Goal: Task Accomplishment & Management: Manage account settings

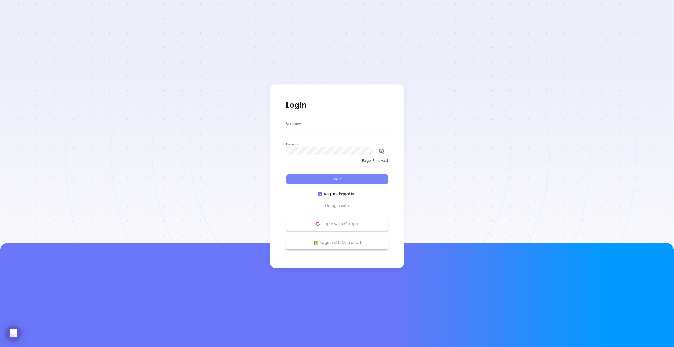
type input "megan@motiva.net"
click at [327, 176] on button "Login" at bounding box center [337, 179] width 102 height 10
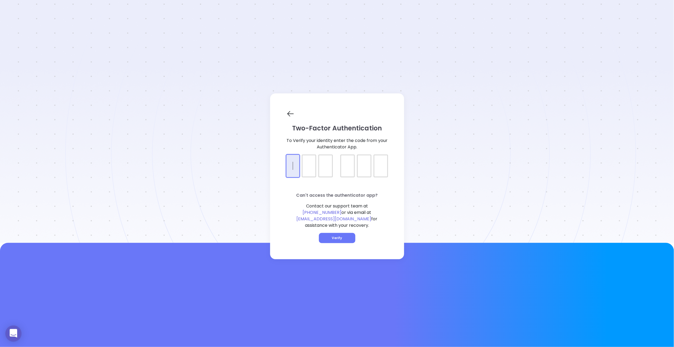
click at [290, 165] on div at bounding box center [337, 160] width 102 height 13
type input "958367"
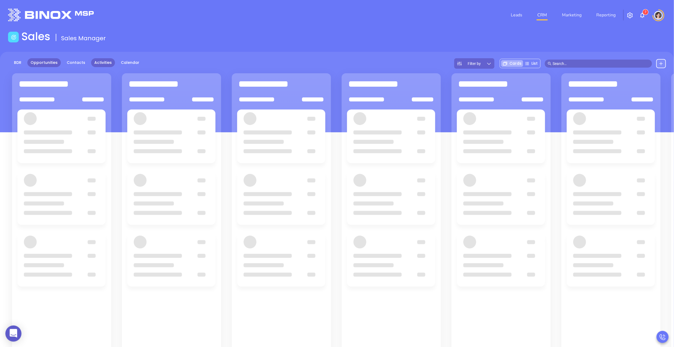
click at [99, 60] on link "Activities" at bounding box center [103, 62] width 24 height 9
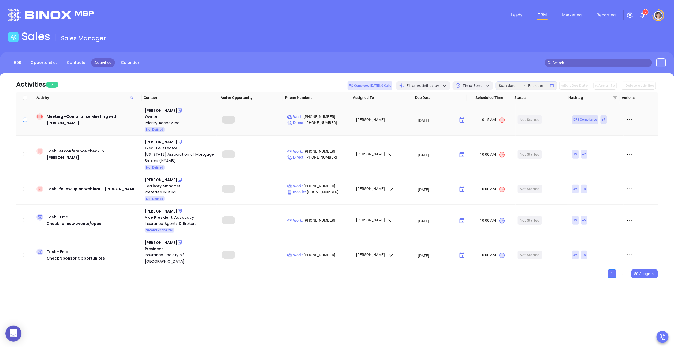
click at [24, 118] on input "checkbox" at bounding box center [25, 119] width 4 height 4
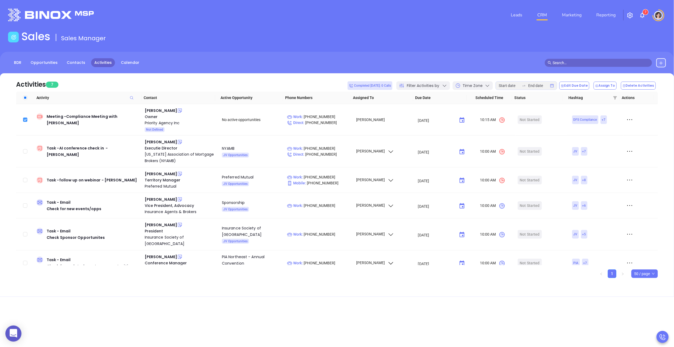
click at [24, 118] on input "checkbox" at bounding box center [25, 119] width 4 height 4
checkbox input "false"
click at [626, 121] on icon at bounding box center [630, 120] width 8 height 8
click at [594, 151] on div "Mark As Completed" at bounding box center [601, 149] width 49 height 6
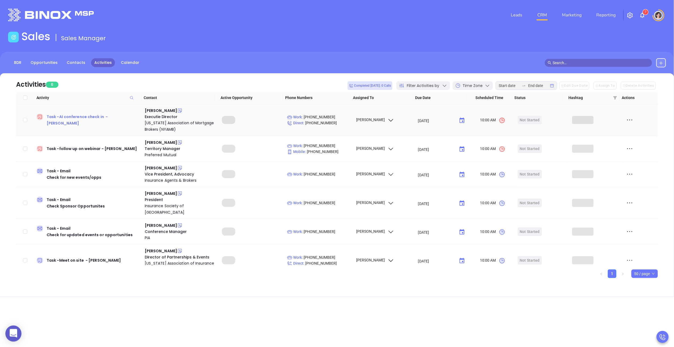
click at [68, 120] on div "Task - AI conference check in - Edith Tella" at bounding box center [94, 119] width 94 height 13
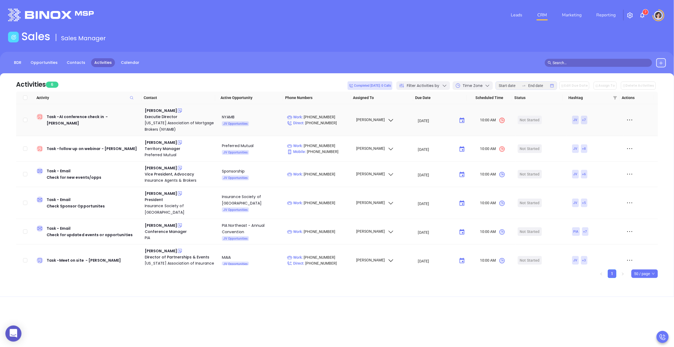
click at [626, 119] on icon at bounding box center [630, 120] width 8 height 8
click at [158, 110] on div "[PERSON_NAME]" at bounding box center [161, 110] width 32 height 6
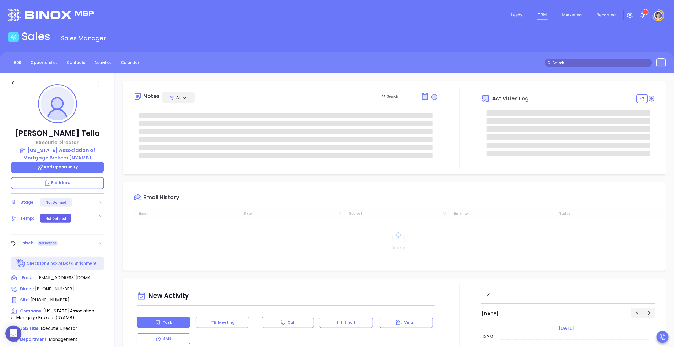
type input "[DATE]"
type input "[PERSON_NAME]"
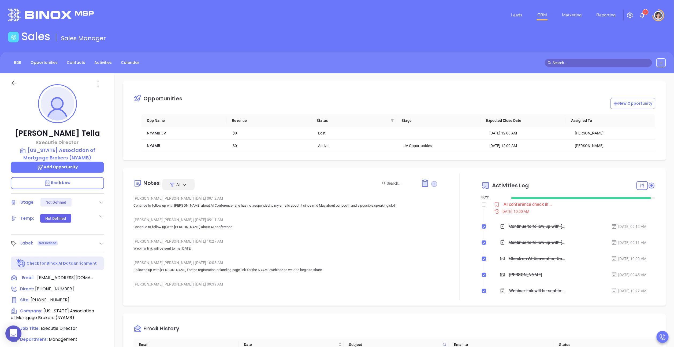
click at [431, 184] on icon at bounding box center [434, 184] width 6 height 6
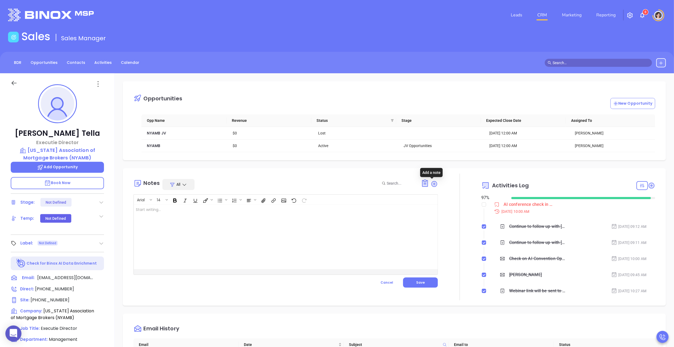
click at [275, 224] on div at bounding box center [275, 236] width 282 height 64
click at [413, 283] on button "Save" at bounding box center [420, 282] width 35 height 10
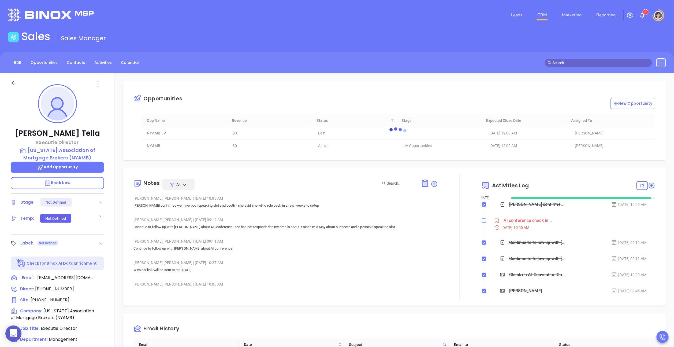
click at [482, 221] on input "checkbox" at bounding box center [484, 220] width 4 height 4
checkbox input "true"
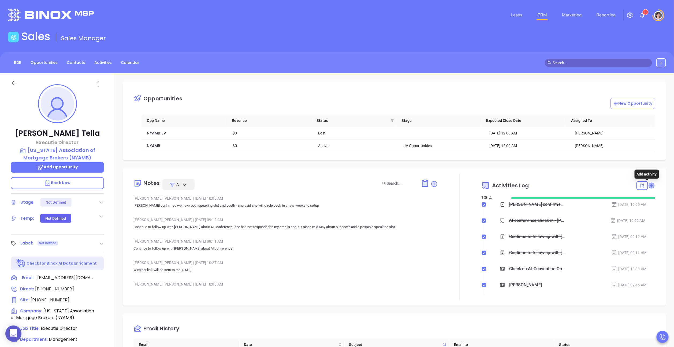
click at [649, 186] on icon at bounding box center [651, 184] width 5 height 5
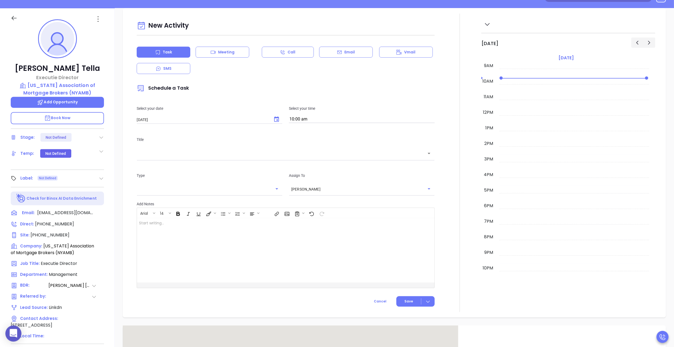
scroll to position [73, 0]
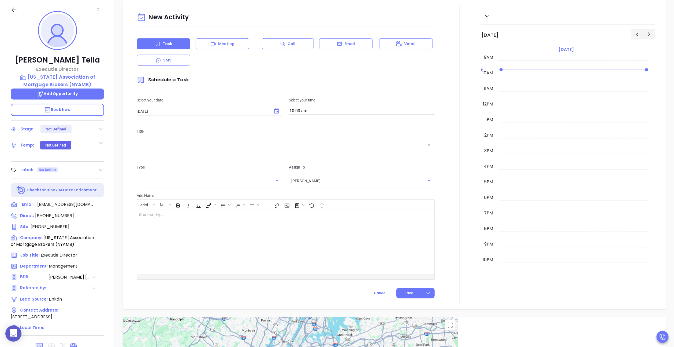
click at [190, 146] on input "text" at bounding box center [281, 145] width 285 height 6
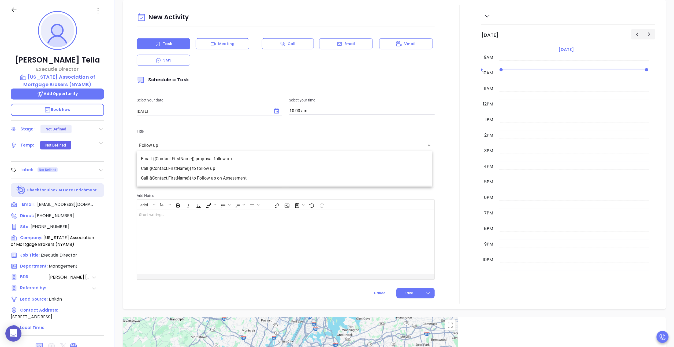
scroll to position [337, 0]
type input "Follow up"
click at [187, 253] on div at bounding box center [275, 240] width 277 height 64
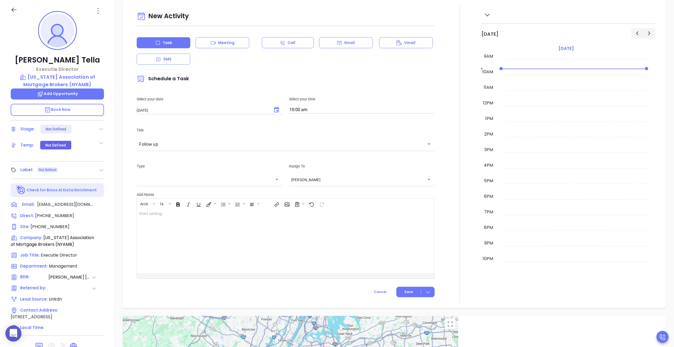
click at [167, 181] on input "text" at bounding box center [205, 179] width 133 height 5
click at [165, 202] on li "Email" at bounding box center [209, 203] width 144 height 10
type input "Email"
click at [285, 233] on div "﻿" at bounding box center [275, 240] width 277 height 64
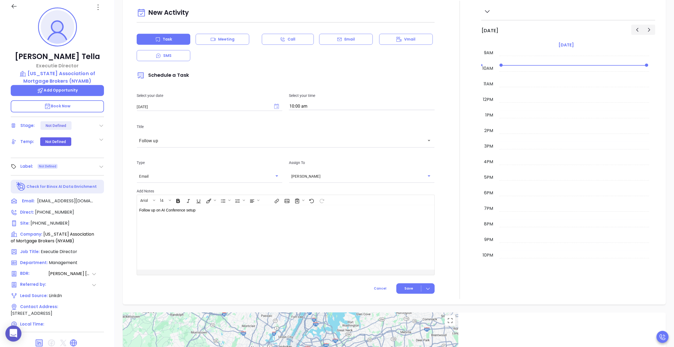
click at [273, 112] on div "Select your date 08/23/2025 ​ Select your time 10:00 am" at bounding box center [285, 101] width 304 height 31
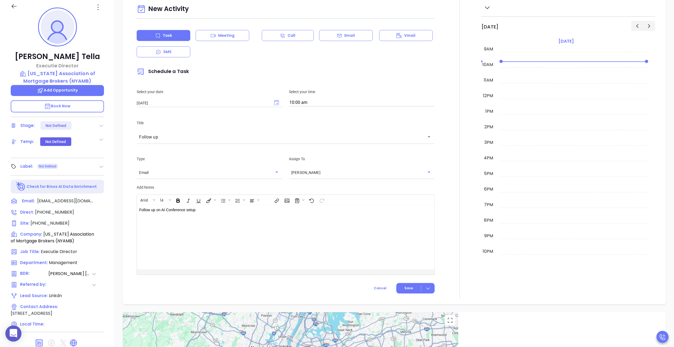
click at [275, 105] on icon "Choose date, selected date is Aug 23, 2025" at bounding box center [276, 102] width 5 height 5
click at [213, 115] on icon "Next month" at bounding box center [214, 114] width 2 height 3
click at [158, 146] on button "8" at bounding box center [158, 147] width 10 height 10
type input "09/08/2025"
click at [410, 292] on button "Save" at bounding box center [415, 288] width 38 height 10
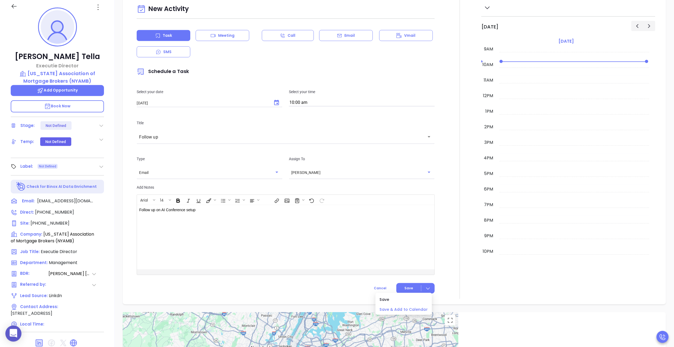
click at [400, 307] on span "Save & Add to Calendar" at bounding box center [404, 309] width 48 height 6
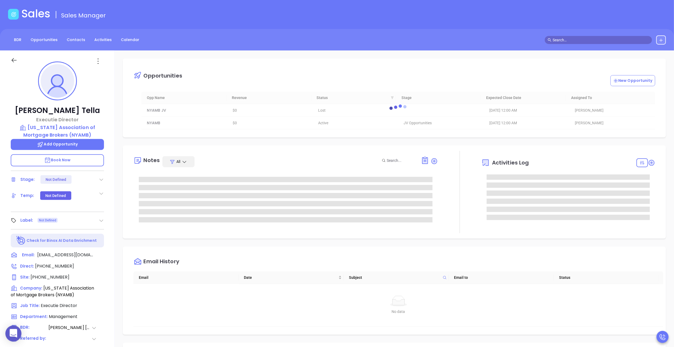
scroll to position [0, 0]
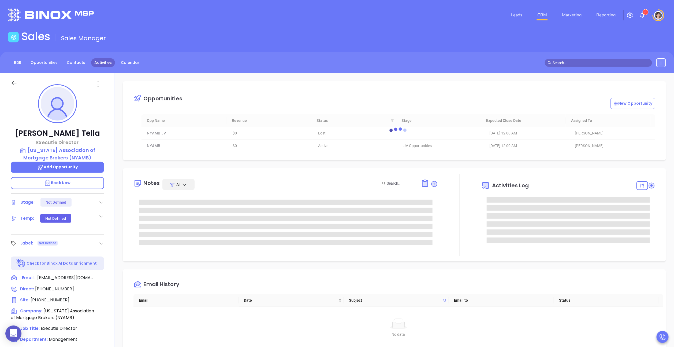
click at [103, 62] on link "Activities" at bounding box center [103, 62] width 24 height 9
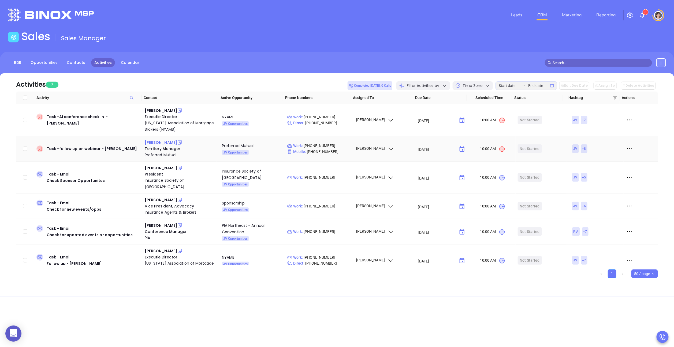
click at [167, 141] on div "Jorge E. Padron" at bounding box center [161, 142] width 32 height 6
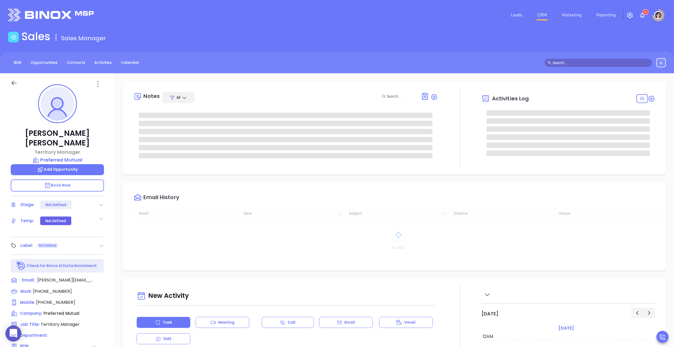
scroll to position [140, 0]
type input "[PERSON_NAME]"
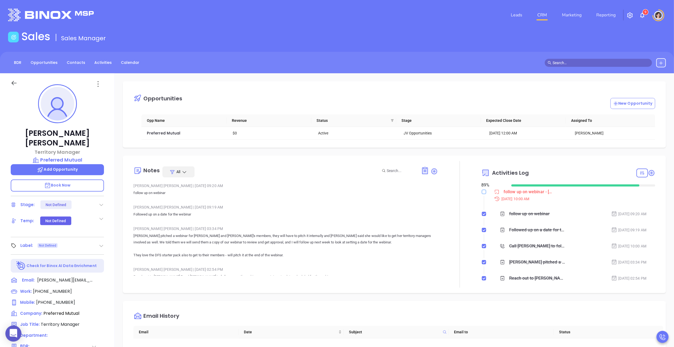
click at [482, 192] on input "checkbox" at bounding box center [484, 191] width 4 height 4
checkbox input "true"
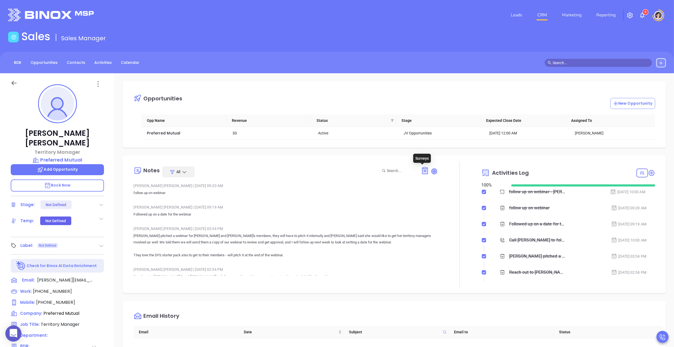
click at [431, 173] on icon at bounding box center [433, 170] width 5 height 5
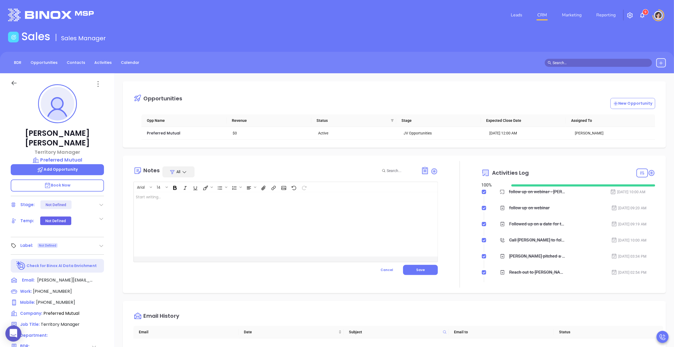
click at [315, 212] on div at bounding box center [275, 224] width 282 height 64
click at [159, 198] on p "Followed up but [PERSON_NAME] is out of the office until [DATE]" at bounding box center [275, 197] width 278 height 6
click at [157, 198] on p "Followed up but [PERSON_NAME] is out of the office until [DATE]" at bounding box center [275, 197] width 278 height 6
click at [413, 270] on button "Save" at bounding box center [420, 269] width 35 height 10
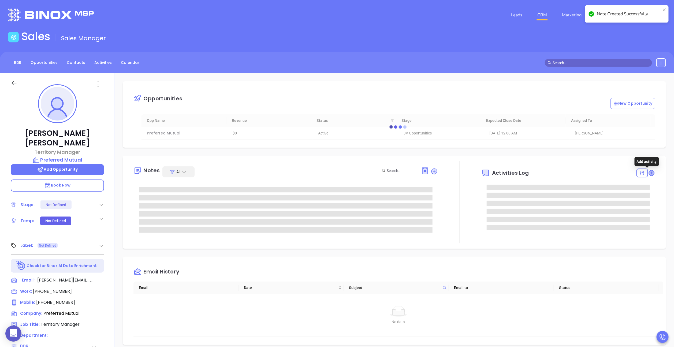
click at [649, 171] on icon at bounding box center [651, 172] width 5 height 5
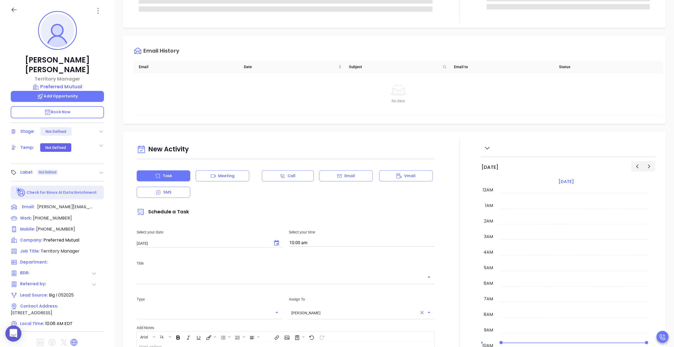
scroll to position [287, 0]
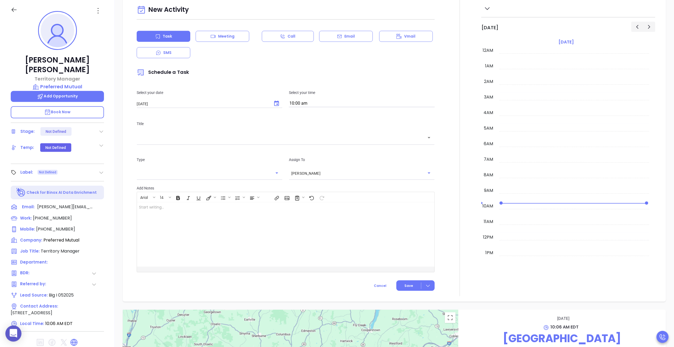
click at [212, 143] on div "​" at bounding box center [286, 138] width 298 height 12
type input "Follow up on webinar"
click at [242, 171] on input "text" at bounding box center [205, 172] width 133 height 5
click at [168, 193] on li "Email" at bounding box center [209, 196] width 144 height 10
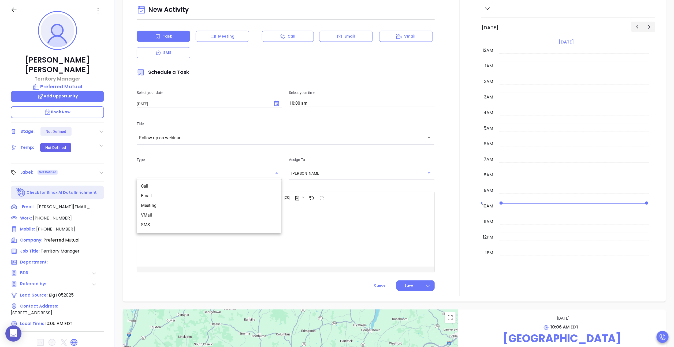
type input "Email"
click at [275, 103] on icon "Choose date, selected date is Aug 23, 2025" at bounding box center [276, 103] width 6 height 6
click at [158, 177] on button "25" at bounding box center [158, 178] width 10 height 10
type input "08/25/2025"
click at [338, 96] on div "Select your time 10:00 am" at bounding box center [362, 99] width 152 height 18
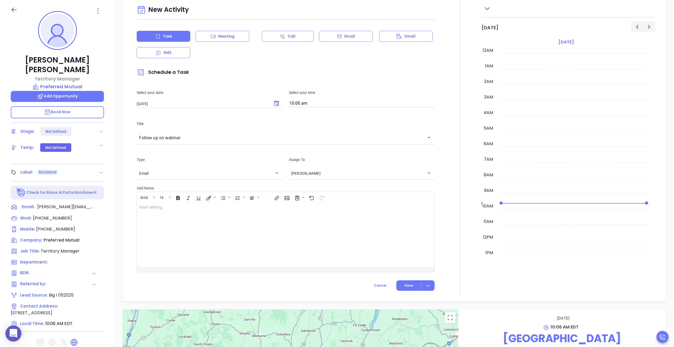
click at [334, 101] on input "10:00 am" at bounding box center [362, 104] width 146 height 8
click at [306, 112] on button "11:00 am" at bounding box center [331, 114] width 83 height 12
click at [308, 113] on div "Select your date 08/25/2025 ​ Select your time 11:00 am" at bounding box center [285, 98] width 304 height 31
click at [307, 101] on input "11:00 am" at bounding box center [362, 104] width 146 height 8
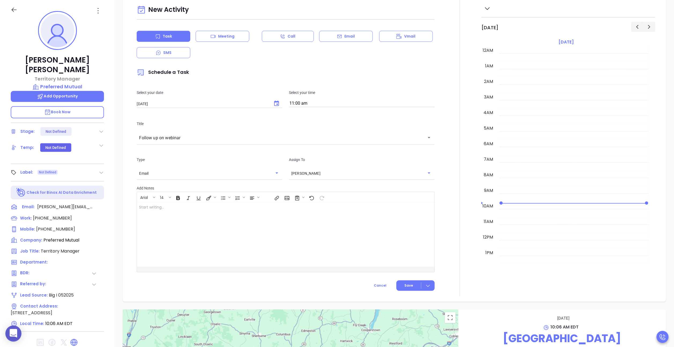
scroll to position [495, 0]
click at [304, 131] on button "11:15 am" at bounding box center [331, 135] width 83 height 12
click at [301, 102] on input "11:15 am" at bounding box center [362, 104] width 146 height 8
click at [303, 136] on button "11:30 am" at bounding box center [331, 134] width 83 height 12
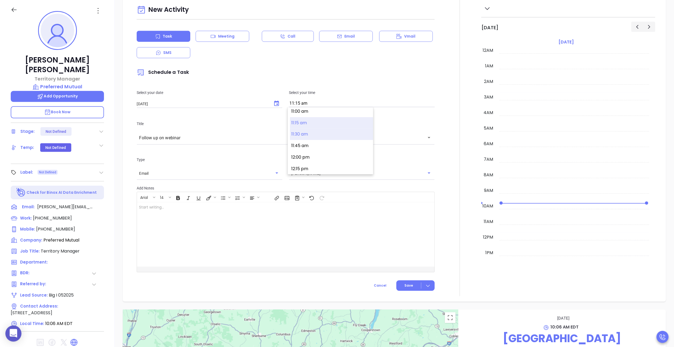
type input "11:30 am"
click at [215, 218] on div at bounding box center [275, 234] width 277 height 64
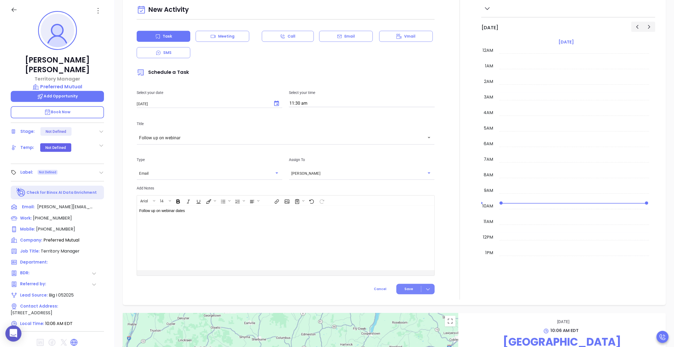
click at [411, 284] on button "Save" at bounding box center [415, 289] width 38 height 10
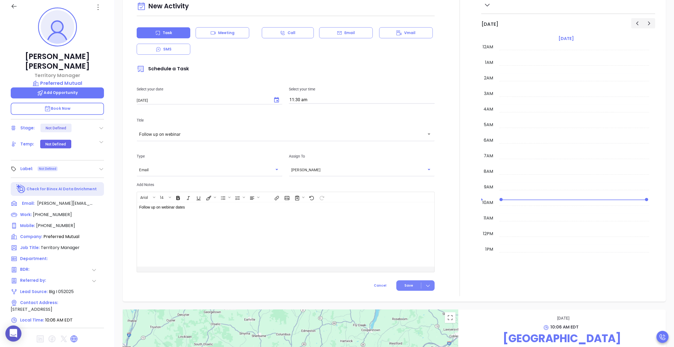
scroll to position [334, 0]
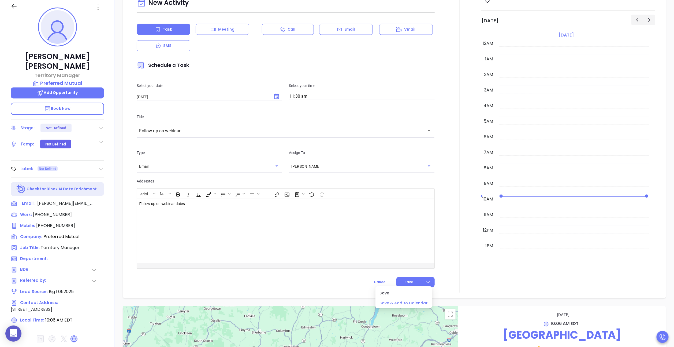
click at [407, 303] on span "Save & Add to Calendar" at bounding box center [404, 303] width 48 height 6
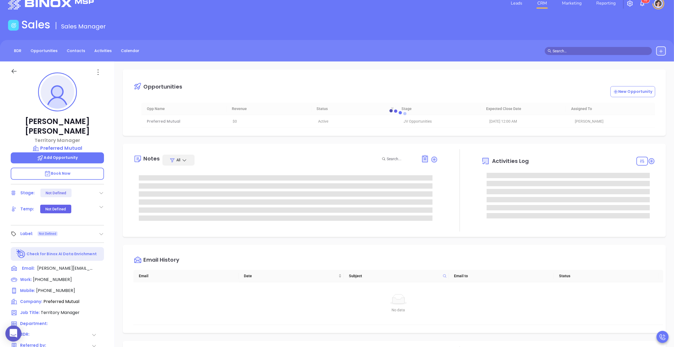
scroll to position [0, 0]
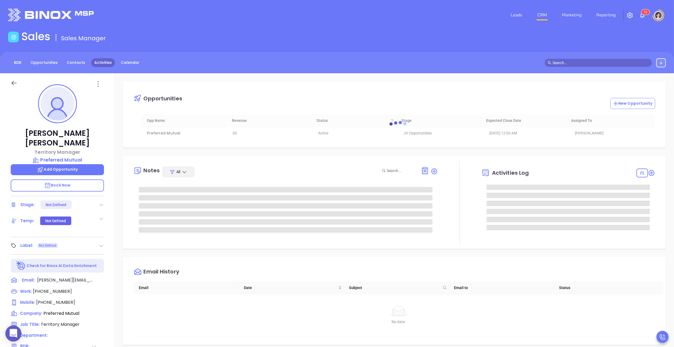
click at [96, 64] on link "Activities" at bounding box center [103, 62] width 24 height 9
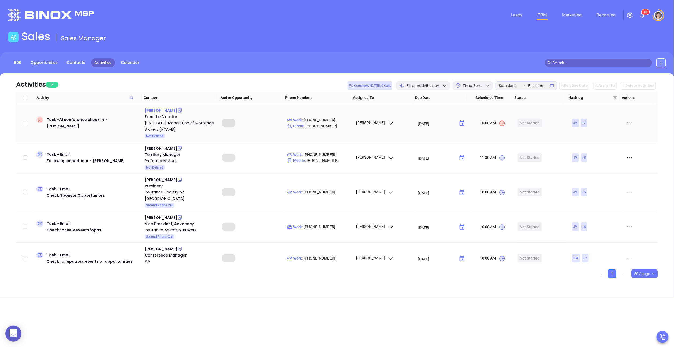
click at [154, 111] on div "Edith Tella" at bounding box center [161, 110] width 32 height 6
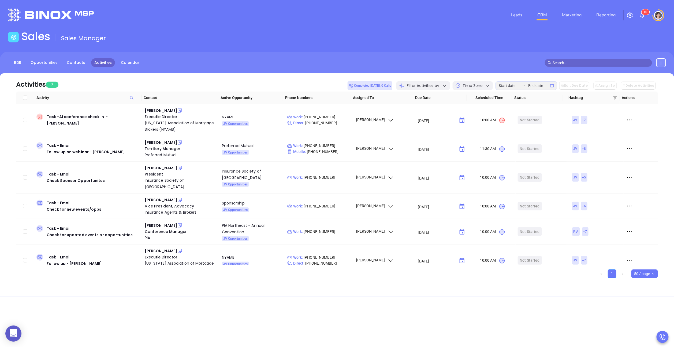
click at [100, 65] on link "Activities" at bounding box center [103, 62] width 24 height 9
click at [103, 71] on div "BDR Opportunities Contacts Activities Calendar" at bounding box center [337, 65] width 674 height 27
click at [79, 63] on link "Contacts" at bounding box center [76, 62] width 25 height 9
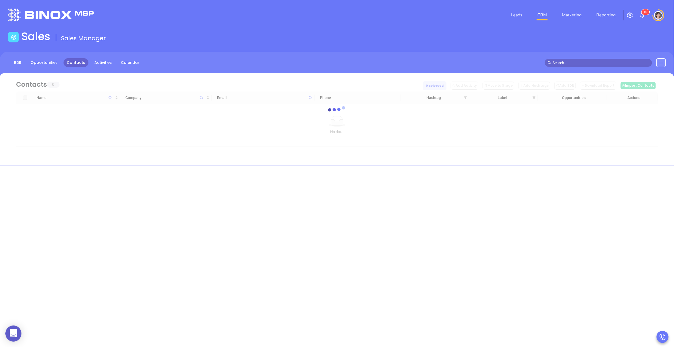
click at [566, 63] on input "text" at bounding box center [601, 63] width 96 height 6
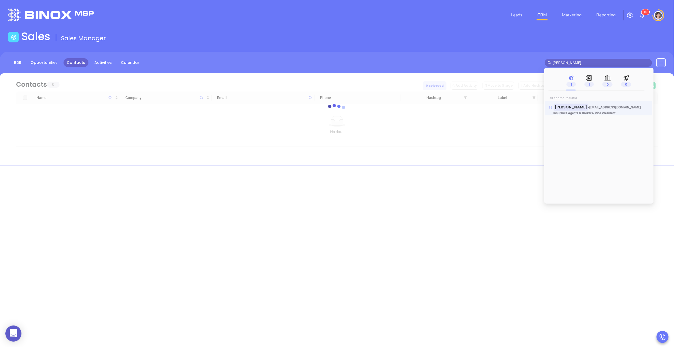
type input "tim wonder"
click at [569, 107] on mark "Tim Wonder" at bounding box center [571, 106] width 34 height 7
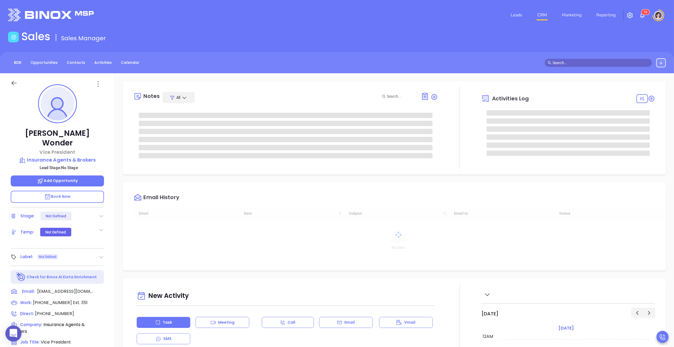
type input "08/23/2025"
type input "Megan Youmans"
click at [77, 178] on span "Add Opportunity" at bounding box center [57, 180] width 41 height 5
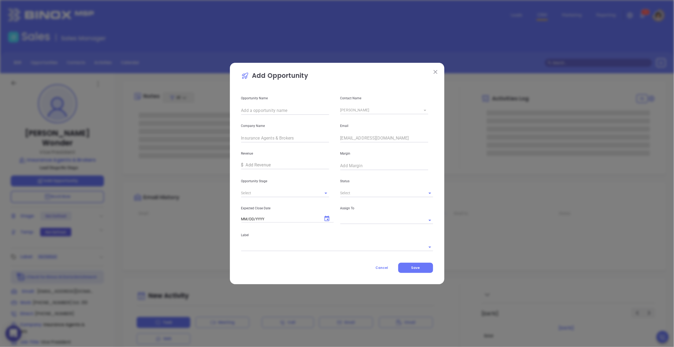
click at [284, 114] on input "text" at bounding box center [285, 110] width 88 height 9
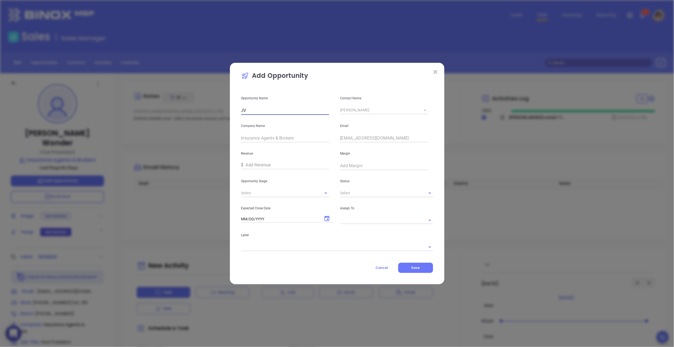
type input "JV"
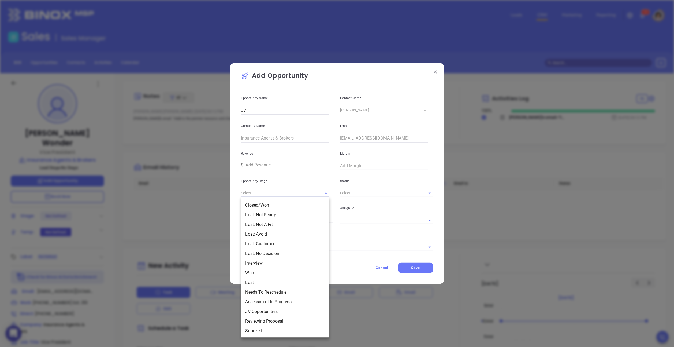
click at [297, 193] on input "text" at bounding box center [277, 193] width 73 height 8
drag, startPoint x: 256, startPoint y: 311, endPoint x: 260, endPoint y: 309, distance: 4.1
click at [256, 311] on li "JV Opportunities" at bounding box center [285, 311] width 88 height 10
type input "JV Opportunities"
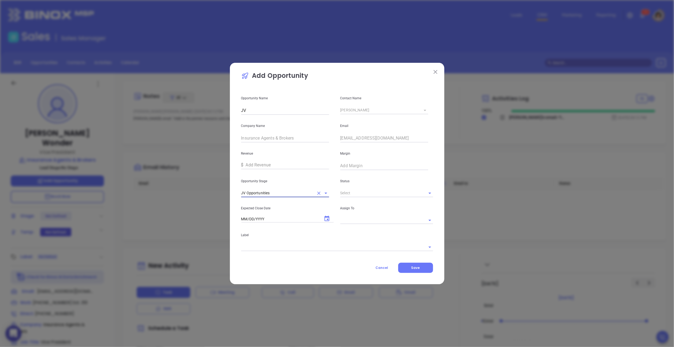
click at [314, 194] on input "text" at bounding box center [277, 193] width 73 height 8
click at [355, 236] on li "Active" at bounding box center [386, 234] width 93 height 10
type input "Active"
click at [314, 197] on input "text" at bounding box center [277, 193] width 73 height 8
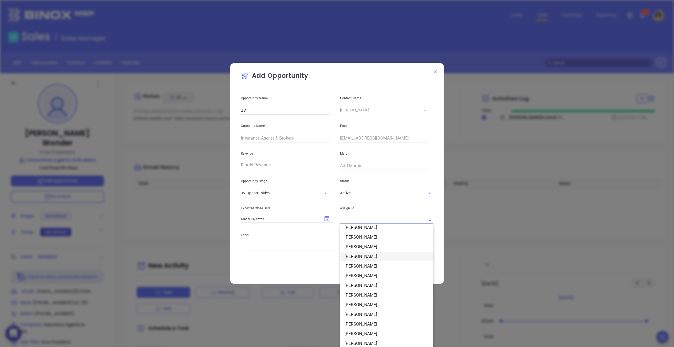
scroll to position [39, 0]
click at [364, 319] on li "Megan Youmans" at bounding box center [386, 319] width 93 height 10
type input "Megan Youmans"
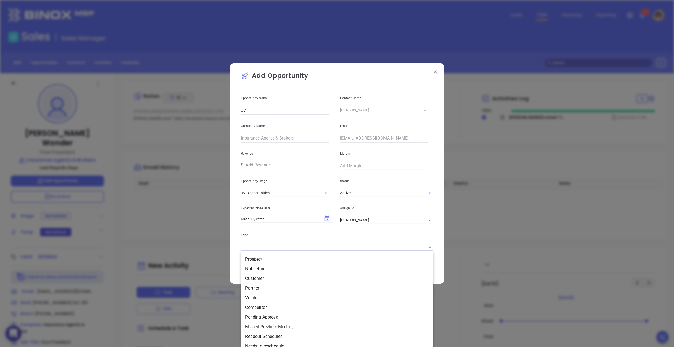
click at [295, 244] on input "text" at bounding box center [329, 247] width 177 height 8
click at [325, 219] on icon "Choose date" at bounding box center [327, 217] width 5 height 5
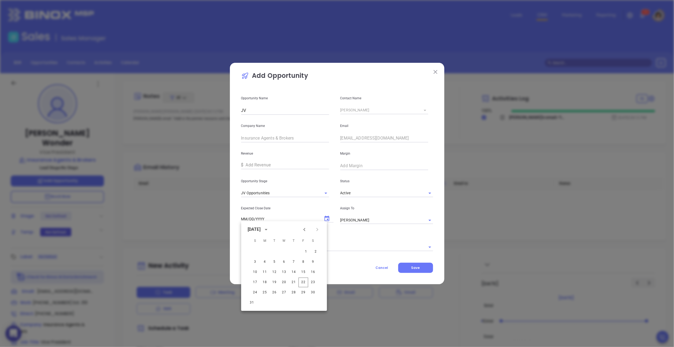
click at [318, 229] on icon "Next month" at bounding box center [317, 229] width 2 height 3
click at [276, 290] on button "30" at bounding box center [272, 292] width 10 height 10
type input "09/30/2025"
click at [309, 243] on input "text" at bounding box center [329, 247] width 177 height 8
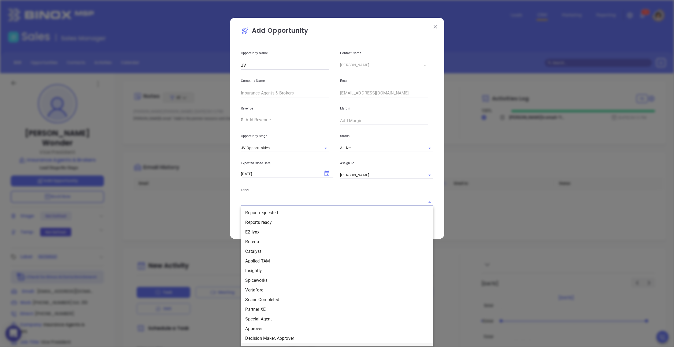
scroll to position [135, 0]
type input "J"
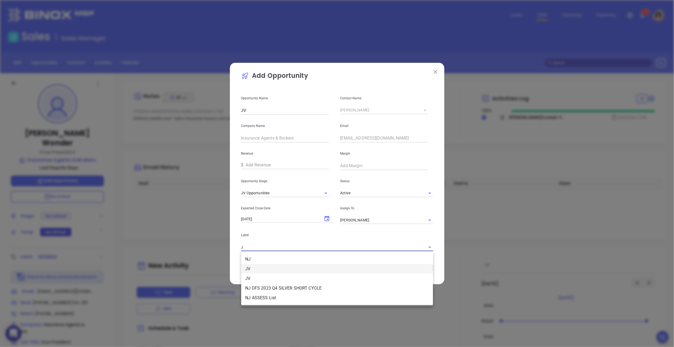
click at [255, 270] on li "JV" at bounding box center [337, 269] width 192 height 10
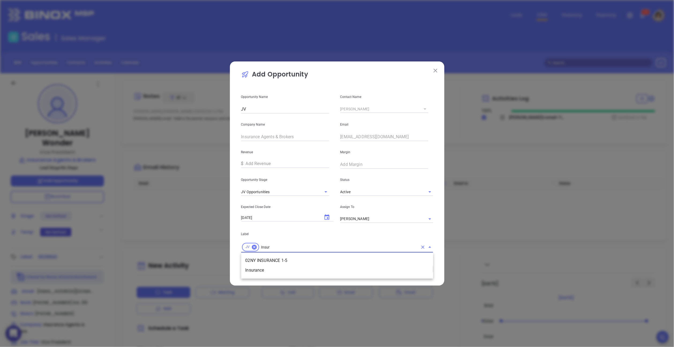
type input "Insura"
click at [330, 269] on li "Insurance" at bounding box center [337, 270] width 192 height 10
type input "A"
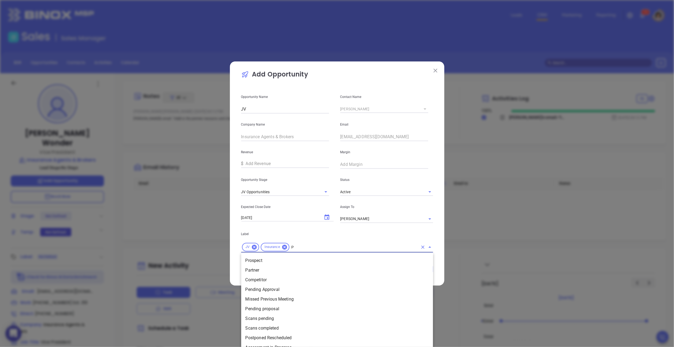
type input "PA"
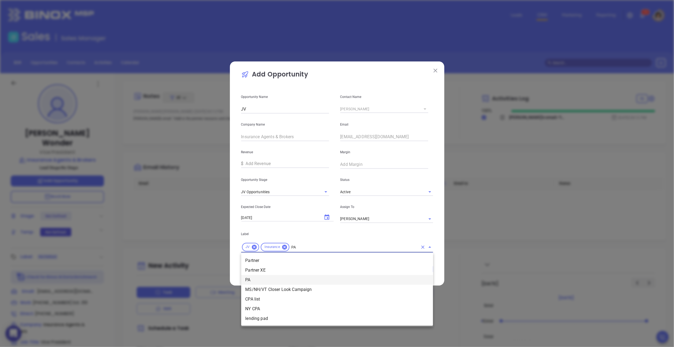
click at [291, 278] on li "PA" at bounding box center [337, 280] width 192 height 10
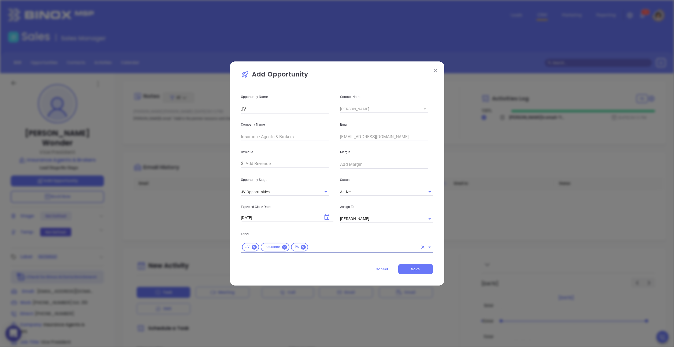
click at [285, 249] on icon at bounding box center [285, 247] width 6 height 6
click at [274, 247] on icon at bounding box center [273, 246] width 5 height 5
click at [416, 269] on span "Save" at bounding box center [415, 268] width 9 height 5
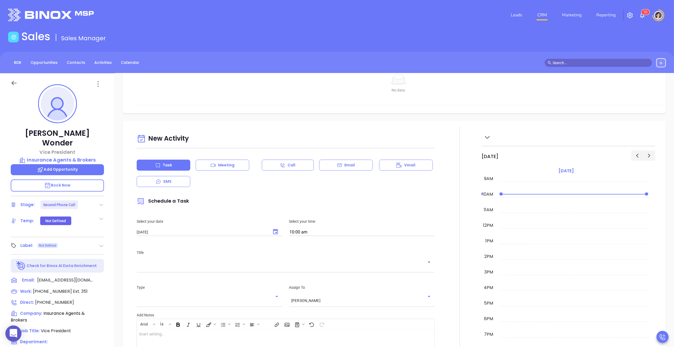
scroll to position [15, 0]
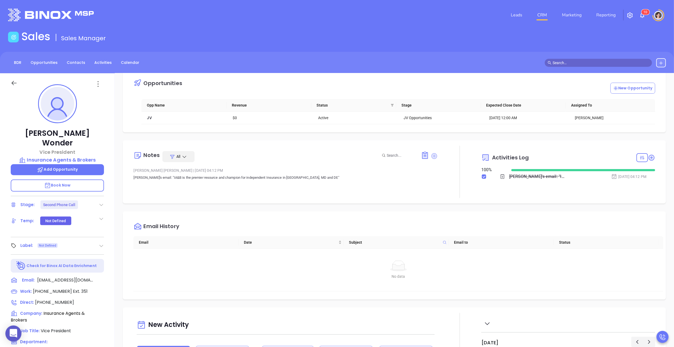
click at [431, 156] on icon at bounding box center [434, 156] width 6 height 6
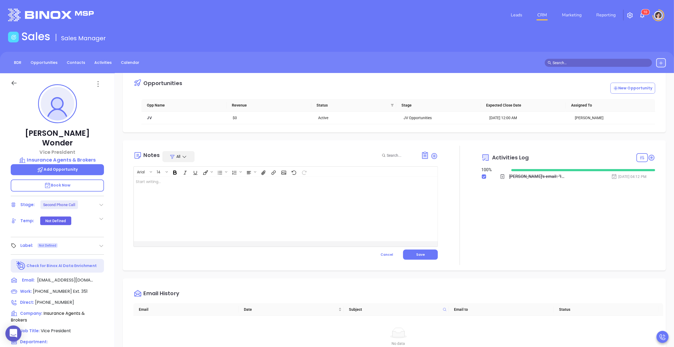
click at [257, 213] on div at bounding box center [275, 209] width 282 height 64
click at [406, 253] on button "Save" at bounding box center [420, 254] width 35 height 10
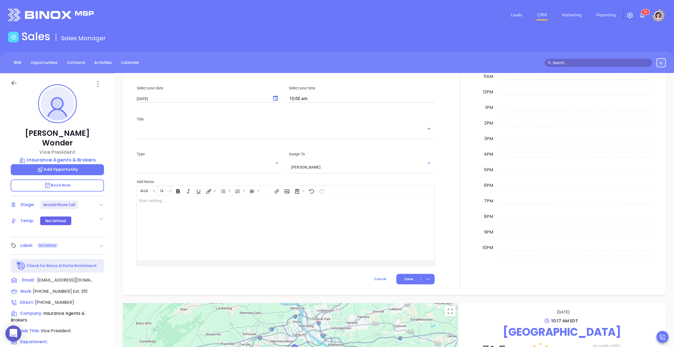
scroll to position [357, 0]
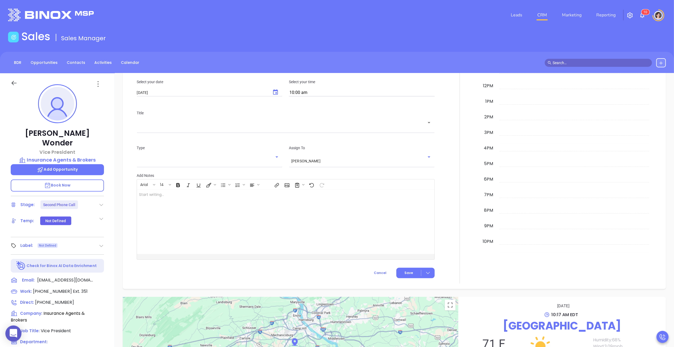
click at [145, 133] on div "Title ​" at bounding box center [285, 120] width 304 height 35
click at [148, 128] on input "text" at bounding box center [281, 126] width 285 height 5
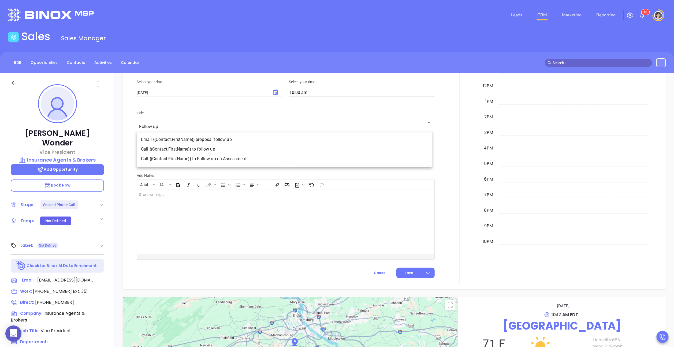
type input "Follow up"
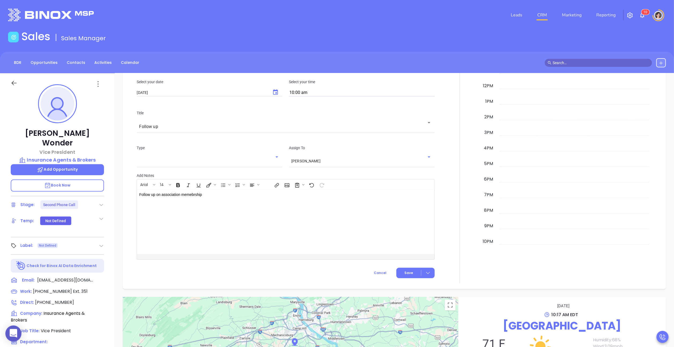
click at [225, 159] on input "text" at bounding box center [205, 161] width 133 height 5
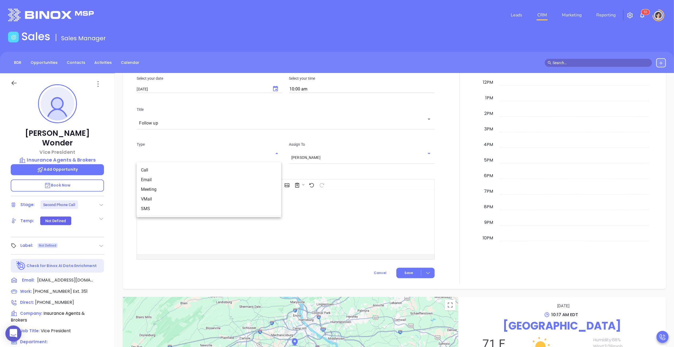
click at [152, 173] on li "Call" at bounding box center [209, 170] width 144 height 10
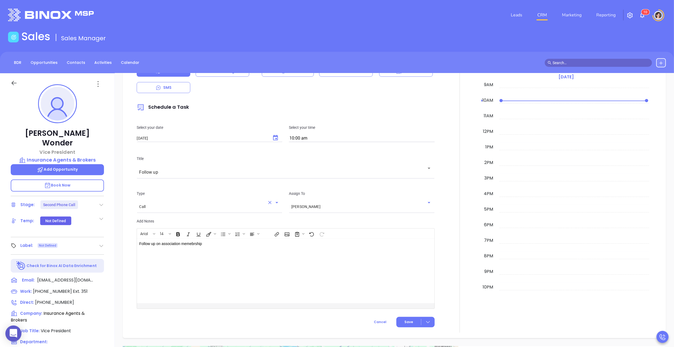
click at [191, 208] on input "Call" at bounding box center [202, 206] width 126 height 5
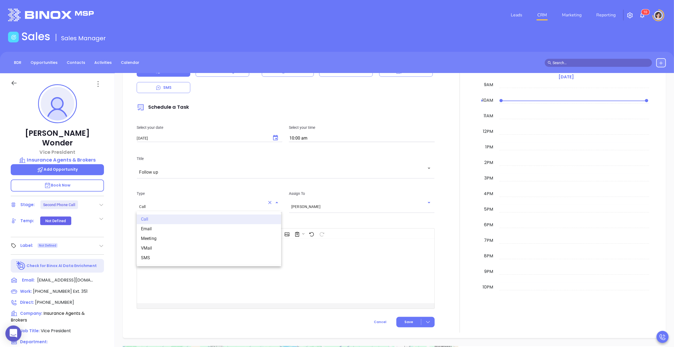
click at [169, 238] on li "Meeting" at bounding box center [209, 238] width 144 height 10
type input "Meeting"
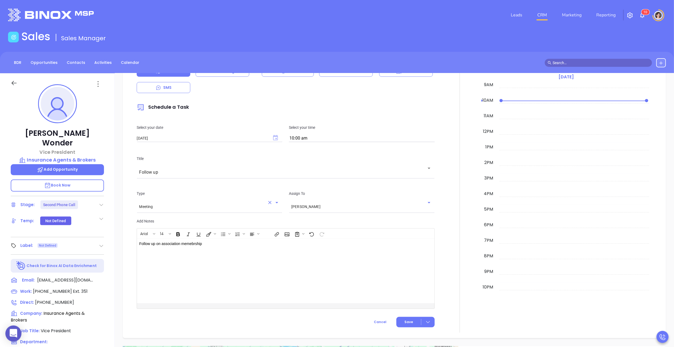
click at [274, 138] on icon "Choose date, selected date is Aug 23, 2025" at bounding box center [275, 137] width 5 height 5
click at [170, 213] on button "26" at bounding box center [170, 212] width 10 height 10
type input "08/26/2025"
click at [182, 137] on input "08/26/2025" at bounding box center [202, 138] width 130 height 5
click at [275, 137] on icon "Choose date, selected date is Aug 26, 2025" at bounding box center [275, 138] width 6 height 6
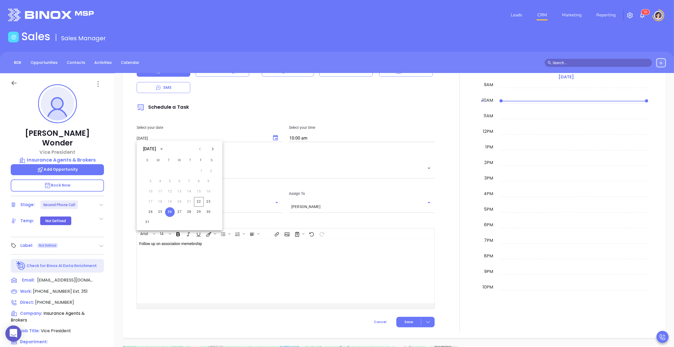
click at [275, 137] on icon "Choose date, selected date is Aug 26, 2025" at bounding box center [275, 138] width 6 height 6
click at [374, 139] on input "10:00 am" at bounding box center [362, 139] width 146 height 8
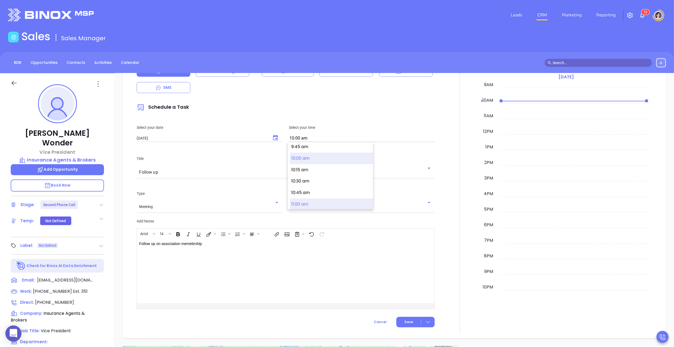
click at [303, 203] on button "11:00 am" at bounding box center [331, 204] width 83 height 12
type input "11:00 am"
click at [240, 271] on div "Follow up on association memebrship ﻿" at bounding box center [275, 271] width 277 height 64
click at [407, 323] on span "Save" at bounding box center [408, 321] width 9 height 5
click at [404, 312] on span "Save & Add to Calendar" at bounding box center [404, 312] width 48 height 6
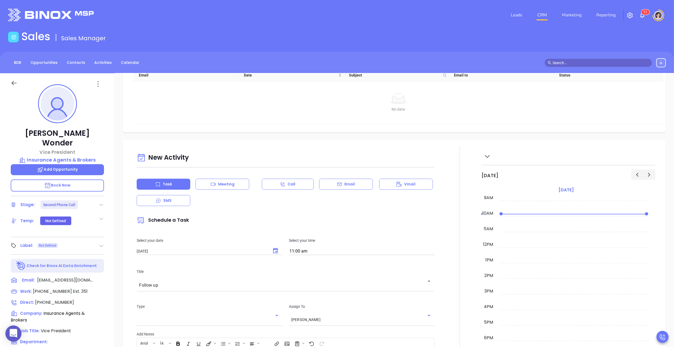
scroll to position [31, 0]
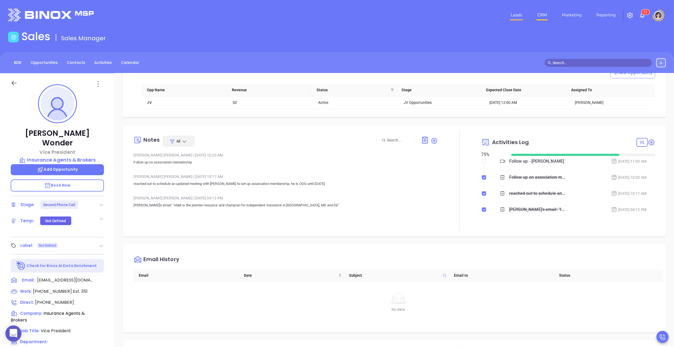
click at [521, 15] on link "Leads" at bounding box center [517, 15] width 16 height 11
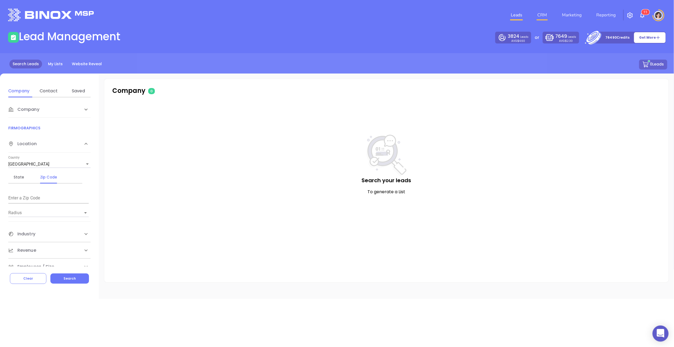
click at [547, 17] on link "CRM" at bounding box center [542, 15] width 14 height 11
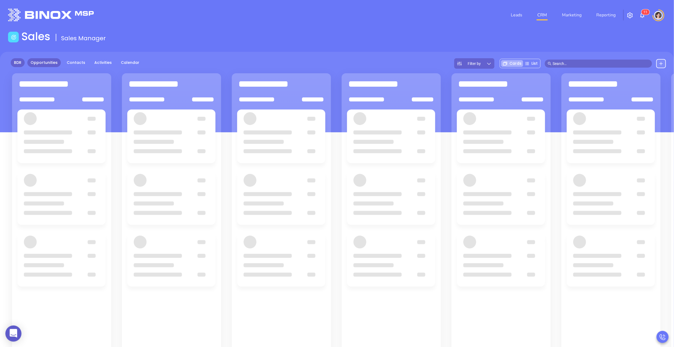
click at [19, 62] on link "BDR" at bounding box center [18, 62] width 14 height 9
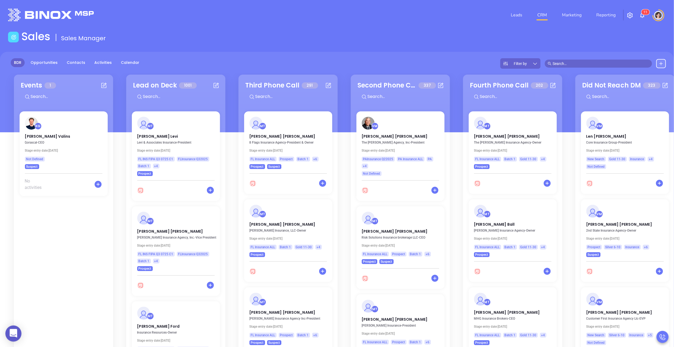
click at [510, 67] on div "Filter by" at bounding box center [520, 63] width 40 height 10
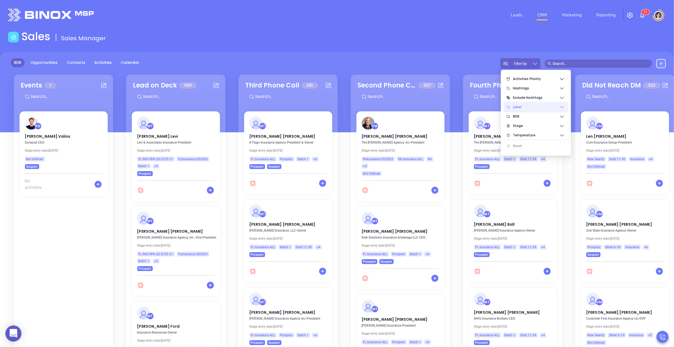
click at [532, 104] on span "Label" at bounding box center [536, 107] width 46 height 11
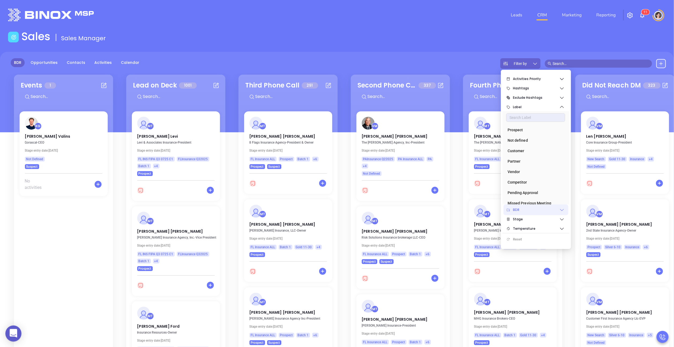
click at [525, 208] on span "BDR" at bounding box center [536, 209] width 46 height 11
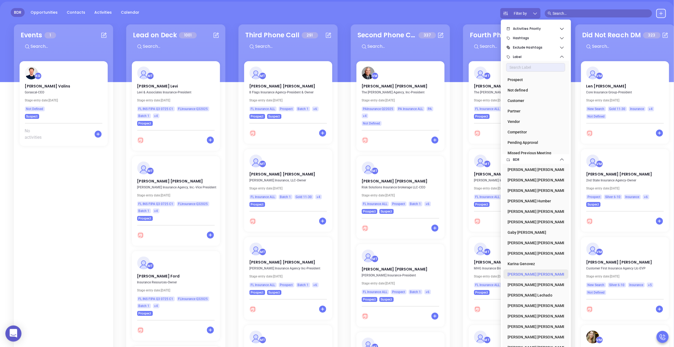
scroll to position [78, 0]
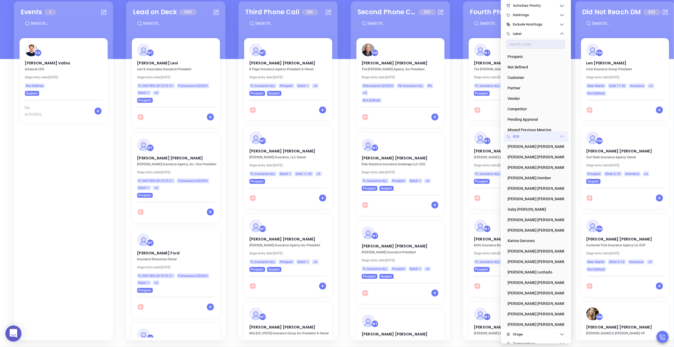
click at [533, 132] on span "BDR" at bounding box center [536, 136] width 46 height 11
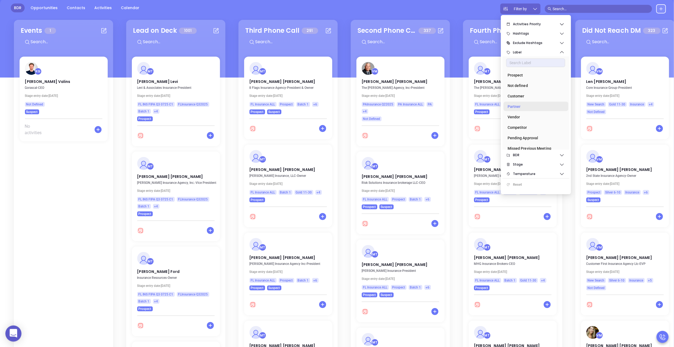
scroll to position [27, 0]
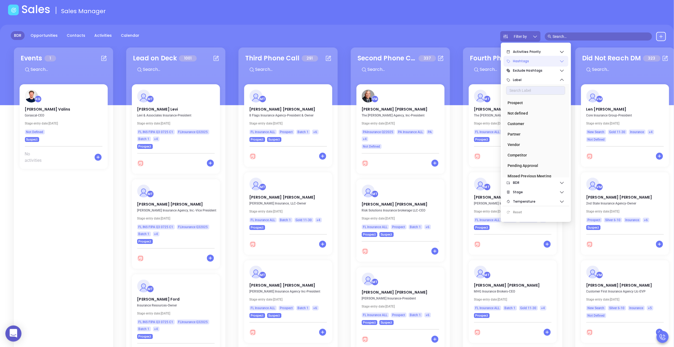
click at [524, 61] on span "Hashtags" at bounding box center [536, 61] width 46 height 11
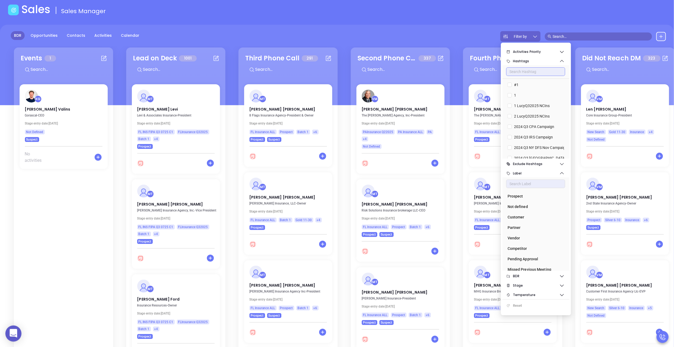
click at [516, 69] on input "text" at bounding box center [535, 71] width 59 height 9
type input "FL"
click at [511, 105] on input "FL" at bounding box center [510, 105] width 4 height 4
checkbox input "true"
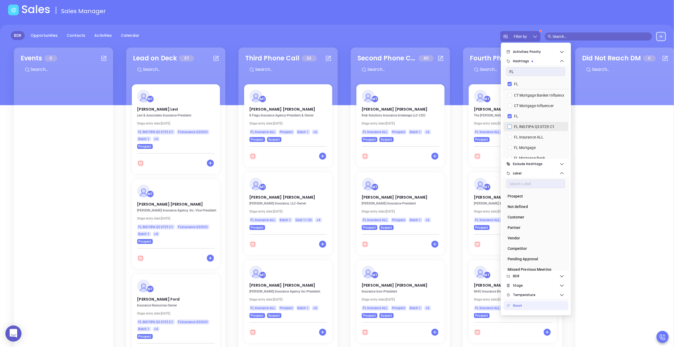
click at [511, 126] on input "FL INS FIPA Q3 0725 C1" at bounding box center [510, 126] width 4 height 4
checkbox input "true"
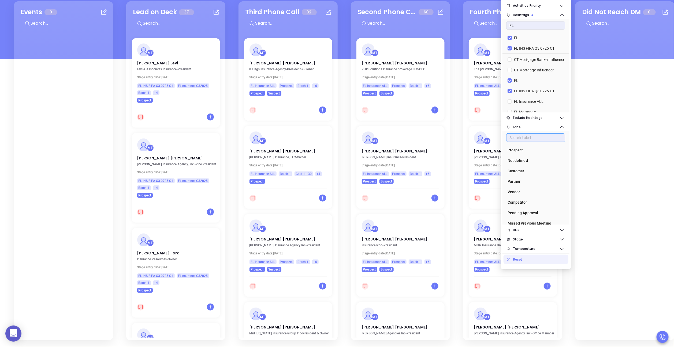
scroll to position [0, 0]
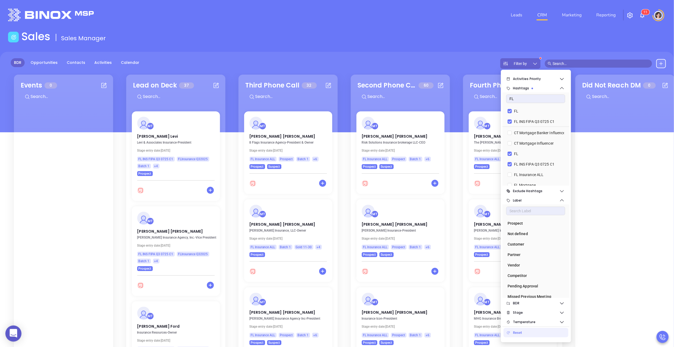
click at [440, 52] on div "BDR Opportunities Contacts Activities Calendar Filter by" at bounding box center [337, 92] width 674 height 80
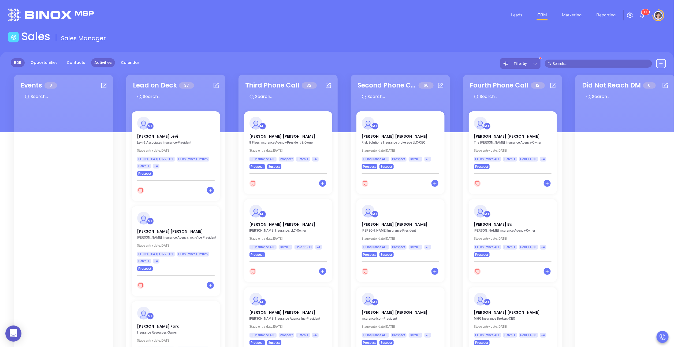
click at [96, 64] on link "Activities" at bounding box center [103, 62] width 24 height 9
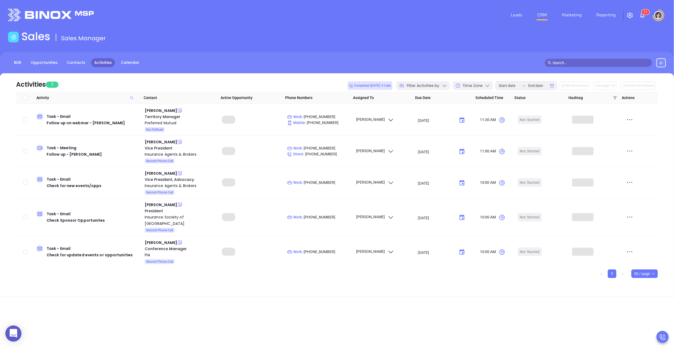
click at [439, 87] on span "Filter Activities by" at bounding box center [423, 86] width 32 height 6
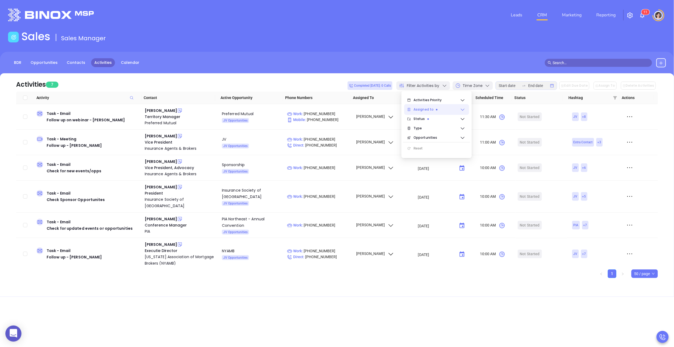
click at [425, 108] on span "Assigned to" at bounding box center [436, 109] width 46 height 11
click at [474, 77] on div "Activities 7 Completed today: 0 Calls Filter Activities by Time Zone Edit Due D…" at bounding box center [337, 82] width 642 height 18
click at [83, 64] on link "Contacts" at bounding box center [76, 62] width 25 height 9
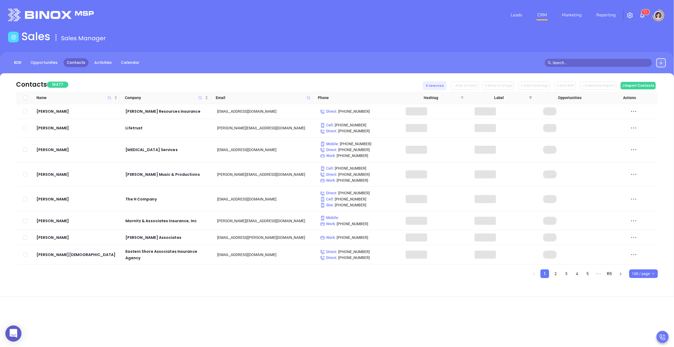
click at [463, 96] on icon "filter" at bounding box center [462, 97] width 3 height 3
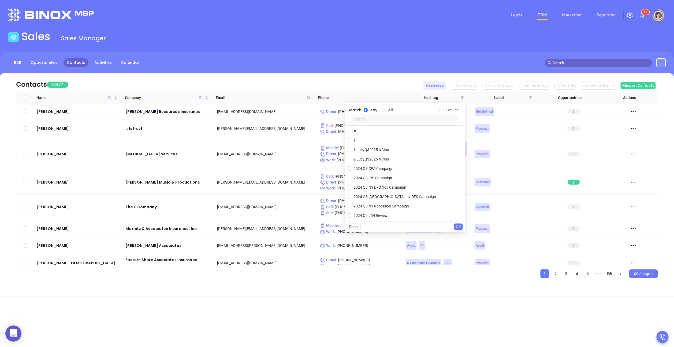
click at [423, 122] on input "text" at bounding box center [404, 119] width 107 height 8
type input "FL"
click at [349, 159] on input "FL INS FIPA Q3 0725 C1" at bounding box center [349, 159] width 4 height 4
checkbox input "true"
click at [456, 227] on span "OK" at bounding box center [458, 226] width 5 height 6
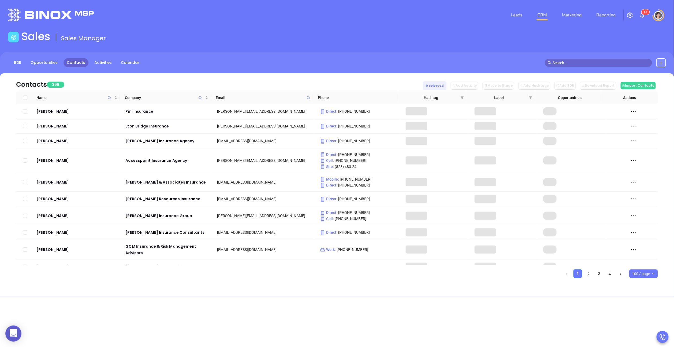
click at [641, 274] on span "100 / page" at bounding box center [643, 273] width 23 height 8
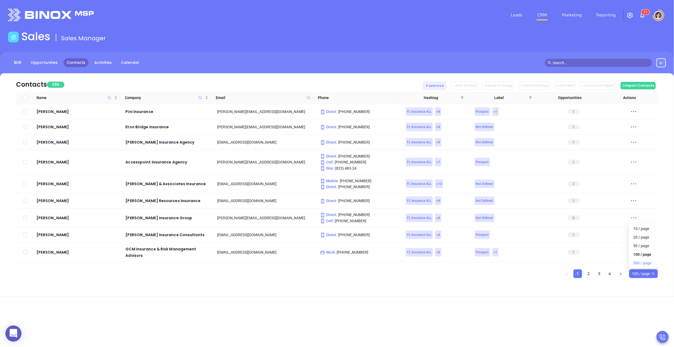
click at [638, 263] on div "500 / page" at bounding box center [643, 263] width 20 height 6
click at [25, 98] on input "Select all" at bounding box center [25, 97] width 4 height 4
checkbox input "true"
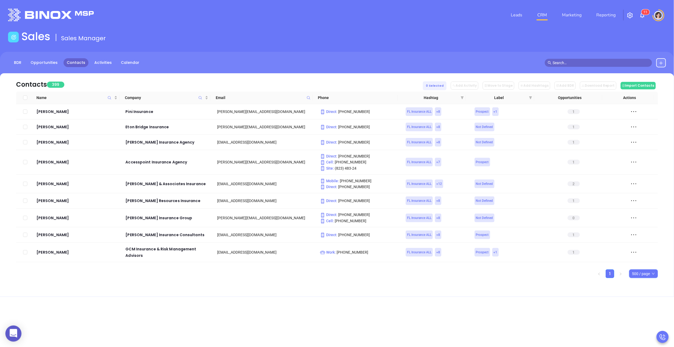
checkbox input "true"
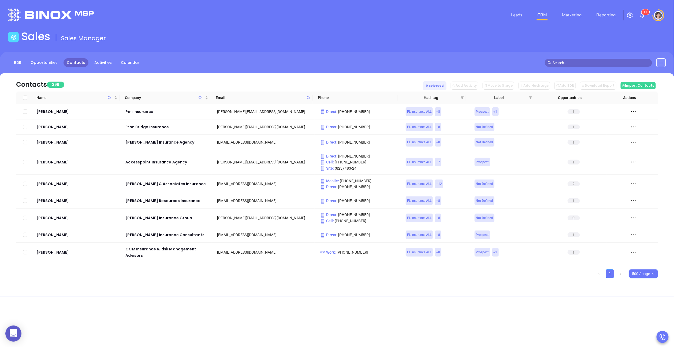
checkbox input "true"
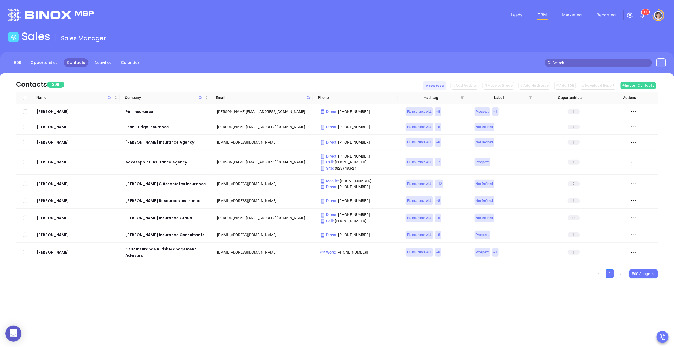
checkbox input "true"
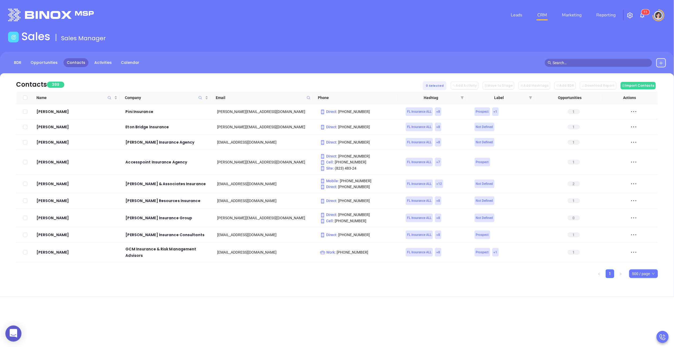
checkbox input "true"
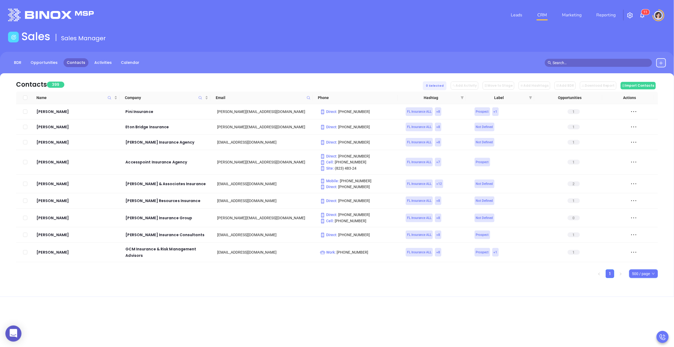
checkbox input "true"
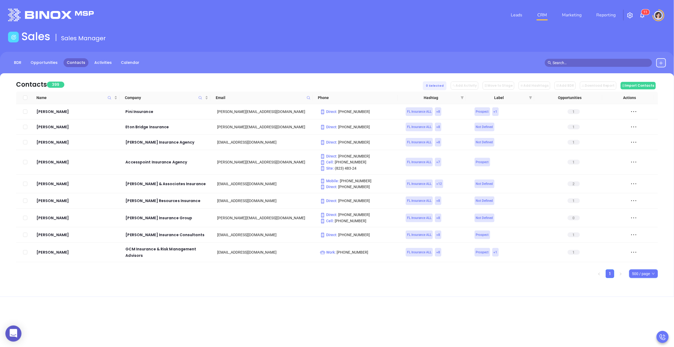
checkbox input "true"
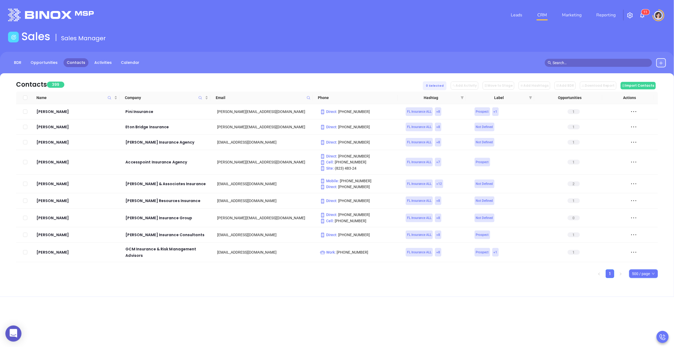
checkbox input "true"
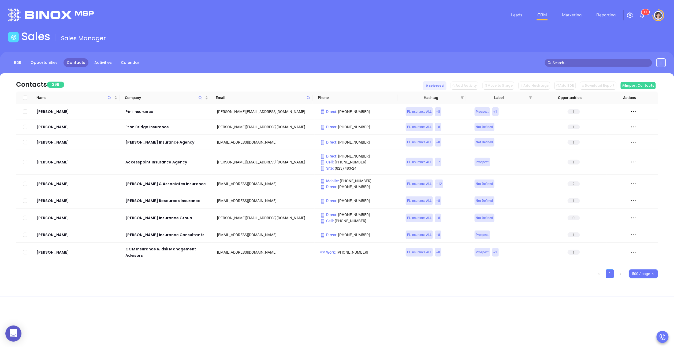
checkbox input "true"
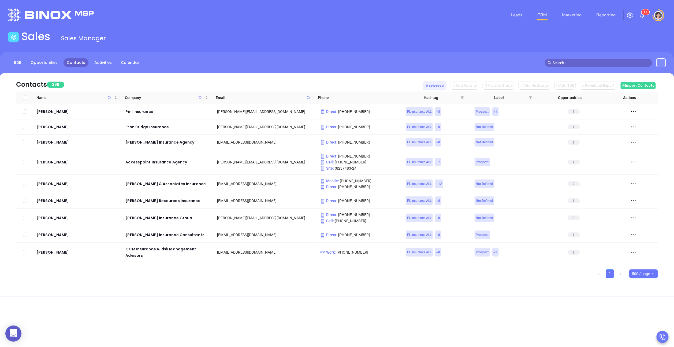
checkbox input "true"
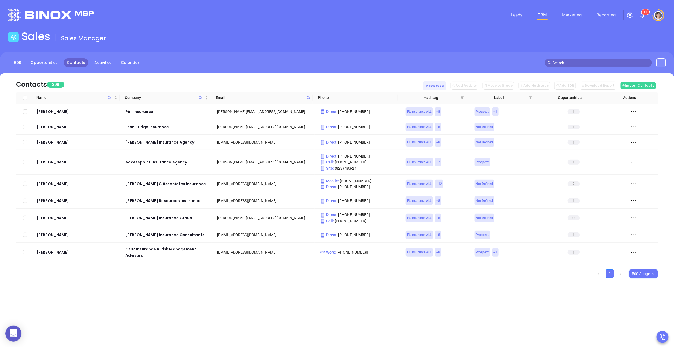
checkbox input "true"
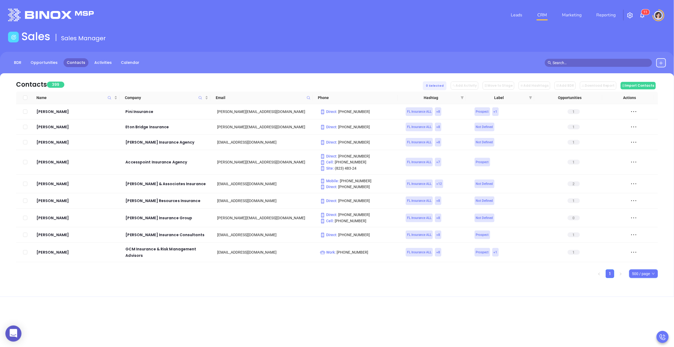
checkbox input "true"
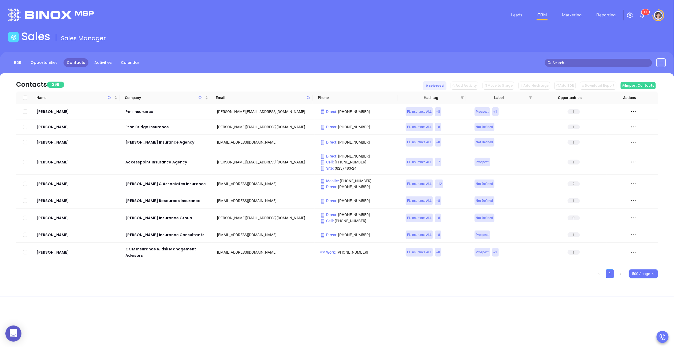
checkbox input "true"
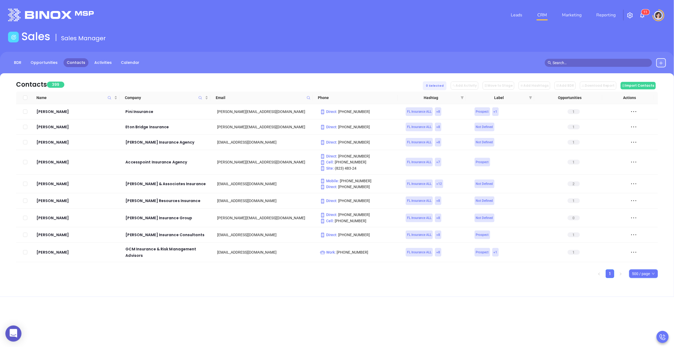
checkbox input "true"
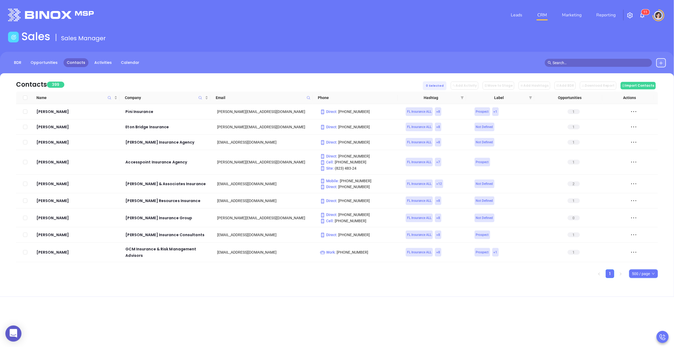
checkbox input "true"
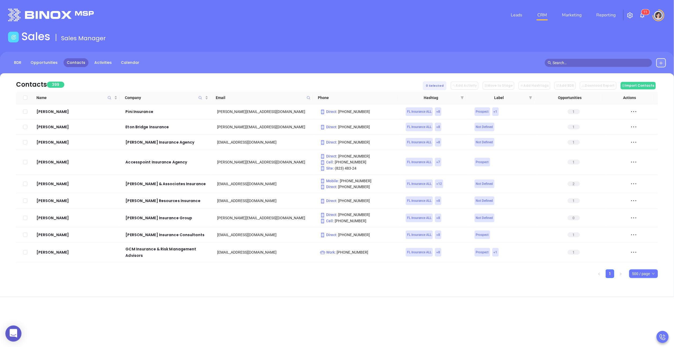
checkbox input "true"
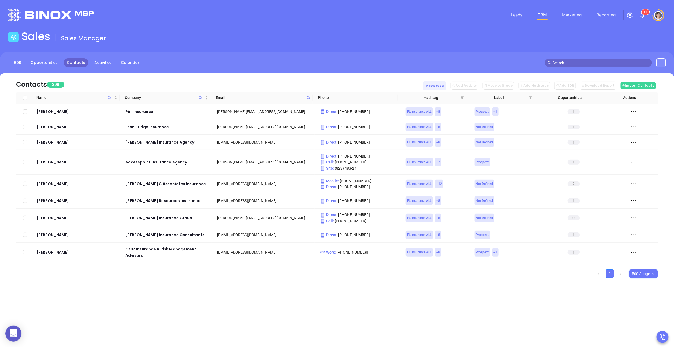
checkbox input "true"
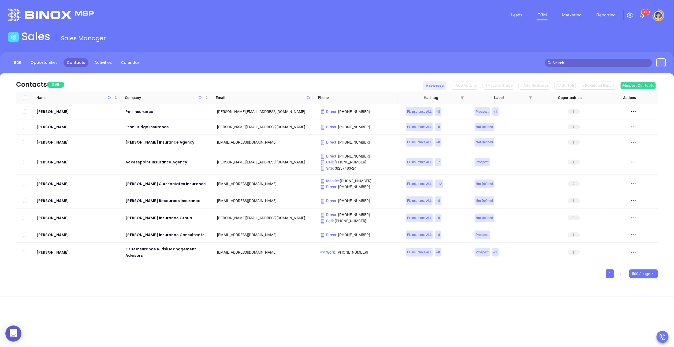
checkbox input "true"
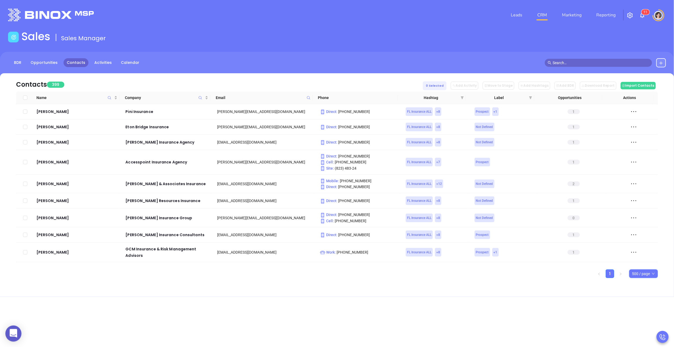
checkbox input "true"
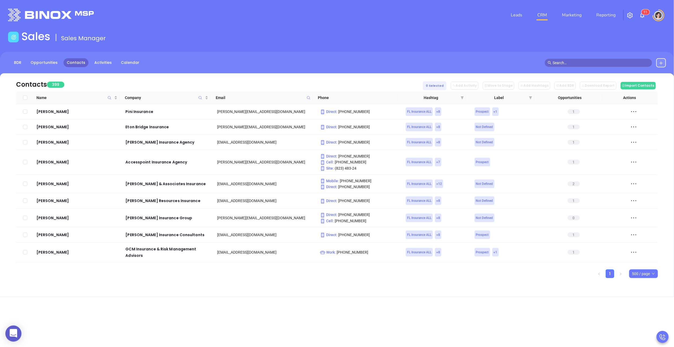
checkbox input "true"
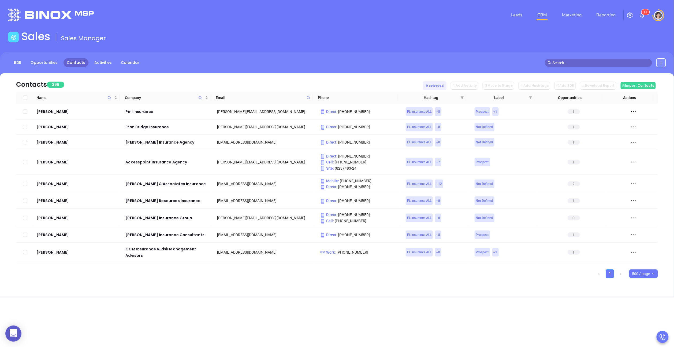
checkbox input "true"
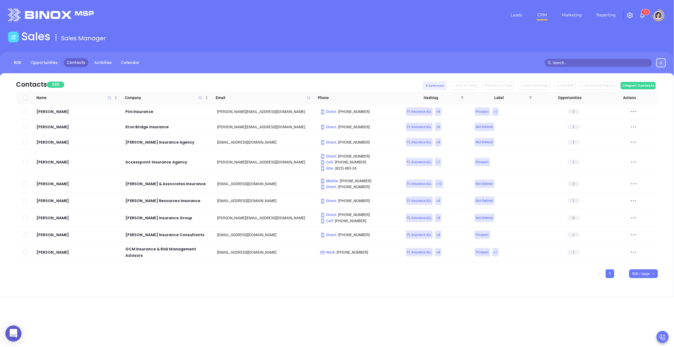
checkbox input "true"
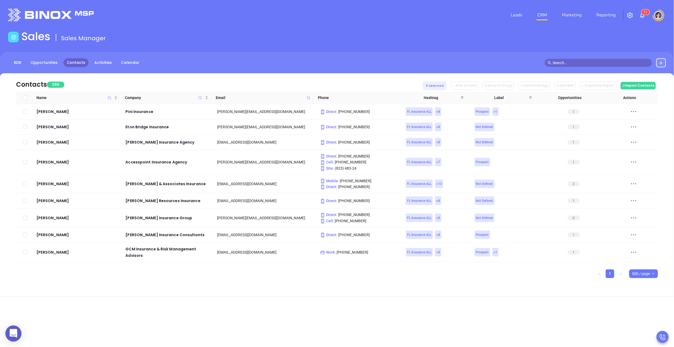
checkbox input "true"
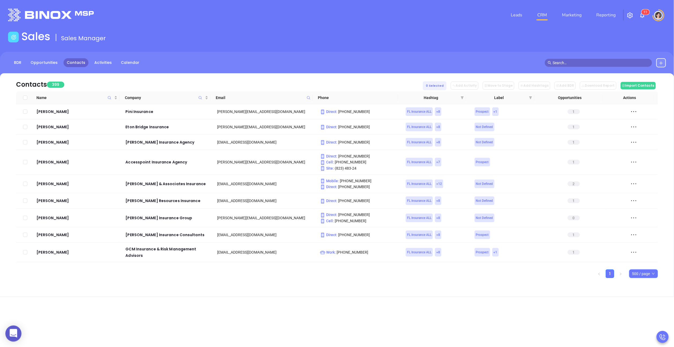
checkbox input "true"
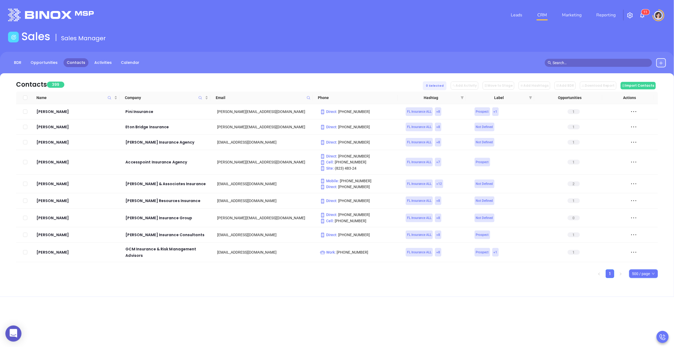
checkbox input "true"
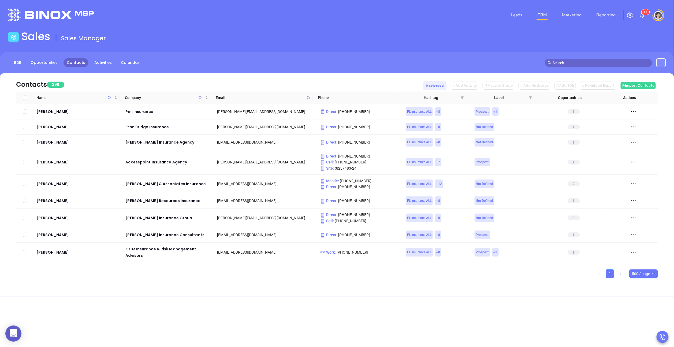
checkbox input "true"
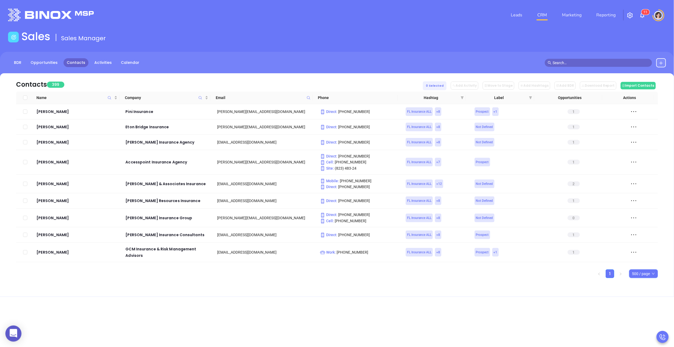
checkbox input "true"
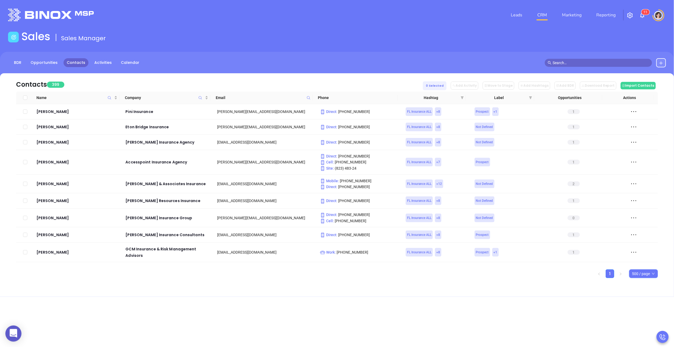
checkbox input "true"
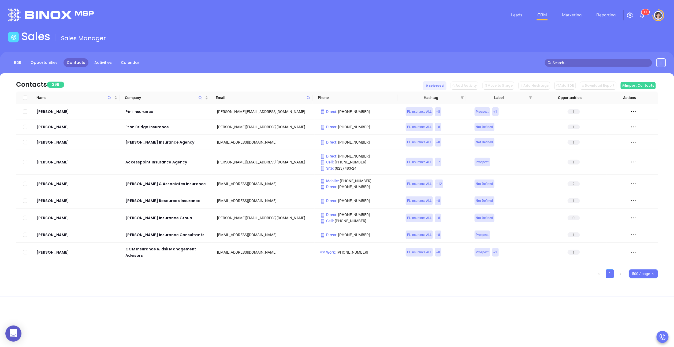
checkbox input "true"
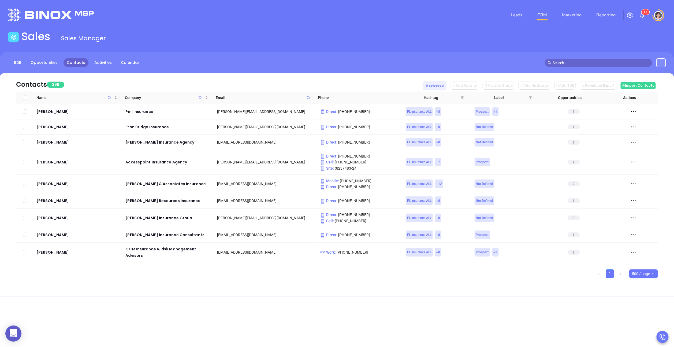
checkbox input "true"
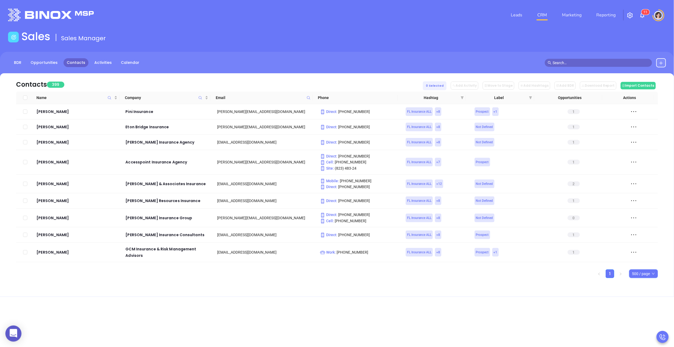
checkbox input "true"
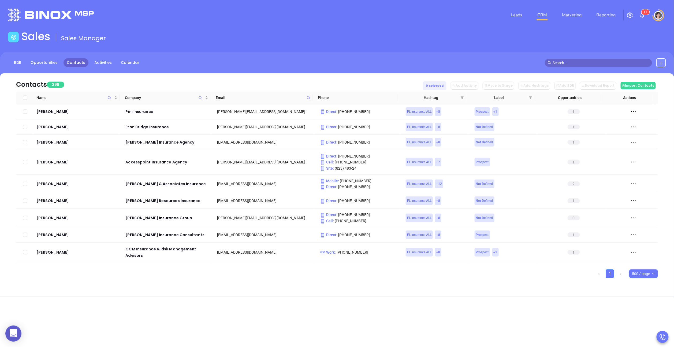
checkbox input "true"
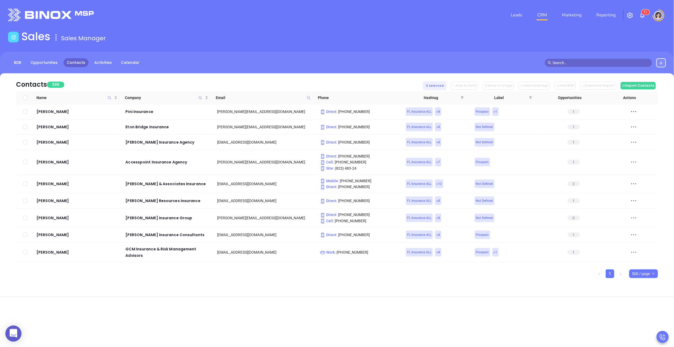
checkbox input "true"
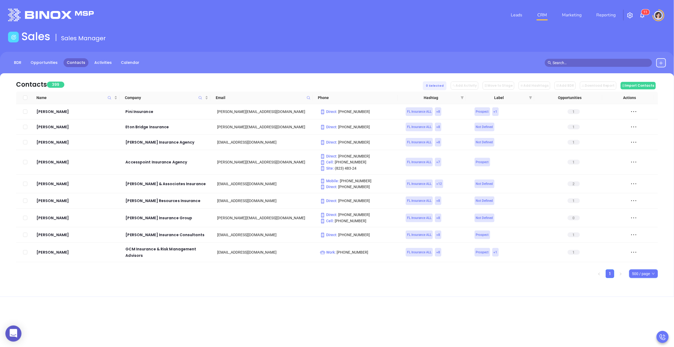
checkbox input "true"
click at [575, 87] on button "Add BDR" at bounding box center [564, 85] width 21 height 8
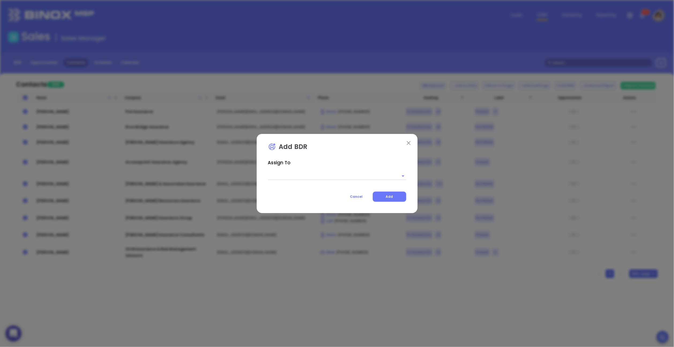
click at [341, 175] on input "text" at bounding box center [329, 176] width 123 height 8
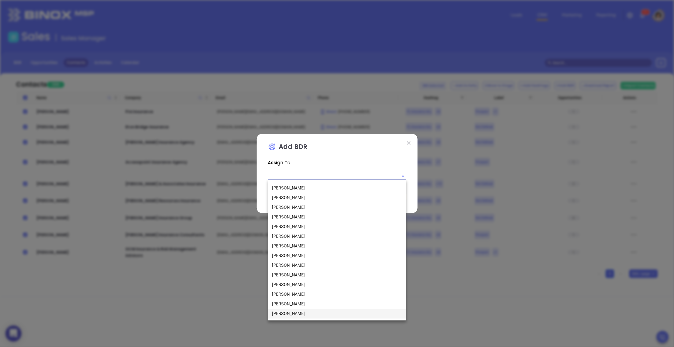
click at [295, 311] on li "Megan Youmans" at bounding box center [337, 313] width 138 height 10
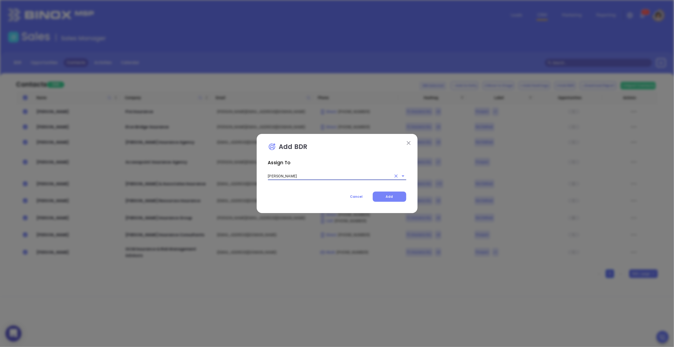
click at [386, 198] on button "Add" at bounding box center [389, 196] width 33 height 10
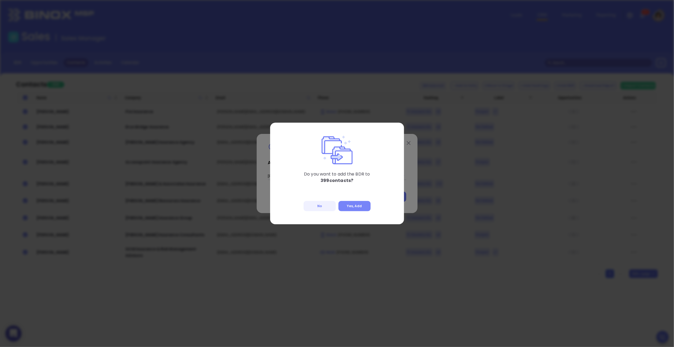
click at [354, 204] on button "Yes, Add" at bounding box center [354, 206] width 32 height 10
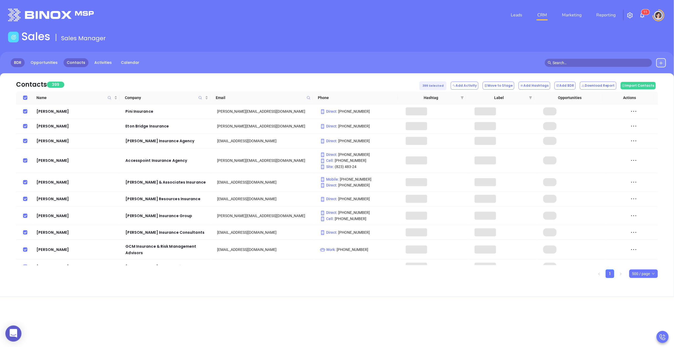
click at [18, 62] on link "BDR" at bounding box center [18, 62] width 14 height 9
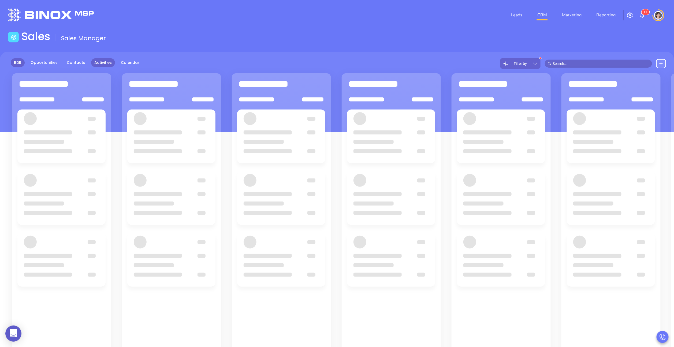
click at [95, 65] on link "Activities" at bounding box center [103, 62] width 24 height 9
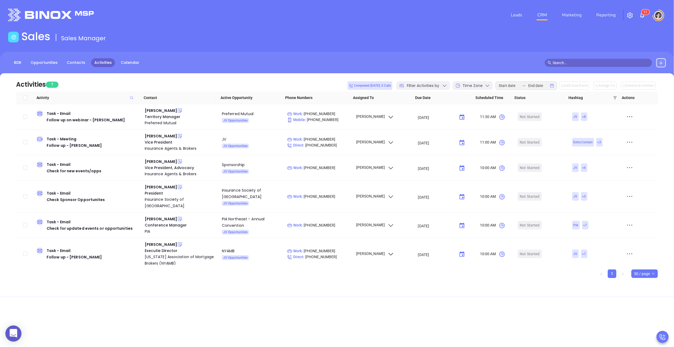
click at [445, 84] on div "Filter Activities by" at bounding box center [423, 85] width 54 height 9
click at [426, 111] on span "Assigned to" at bounding box center [436, 109] width 46 height 11
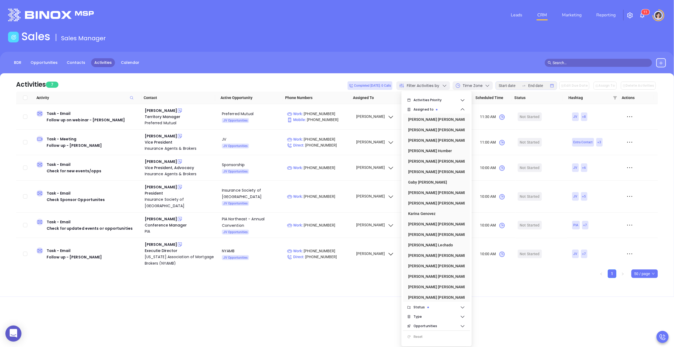
click at [354, 275] on ul "1 50 / page" at bounding box center [337, 273] width 642 height 9
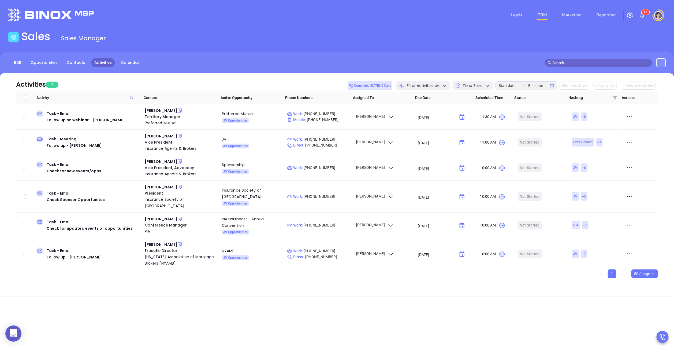
click at [439, 85] on span "Filter Activities by" at bounding box center [423, 86] width 32 height 6
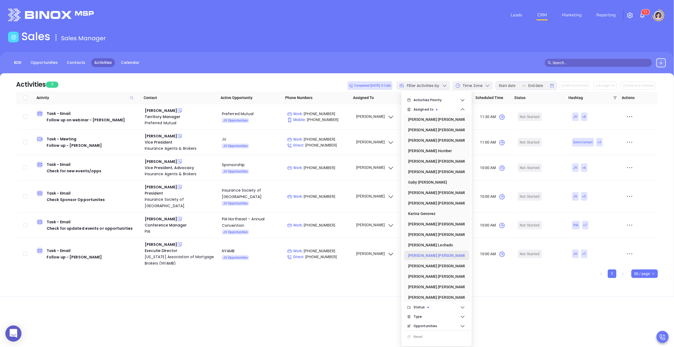
click at [426, 258] on div "[PERSON_NAME]" at bounding box center [435, 255] width 54 height 11
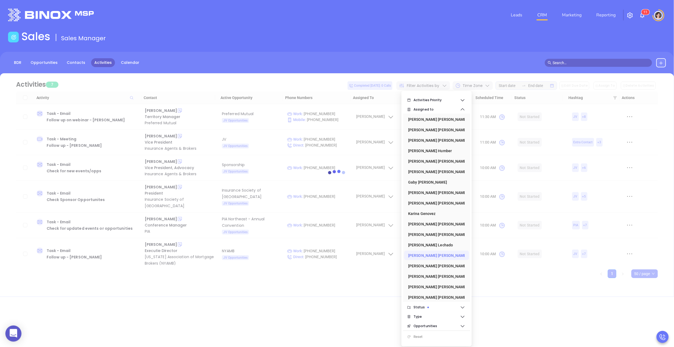
click at [434, 87] on div at bounding box center [337, 175] width 658 height 204
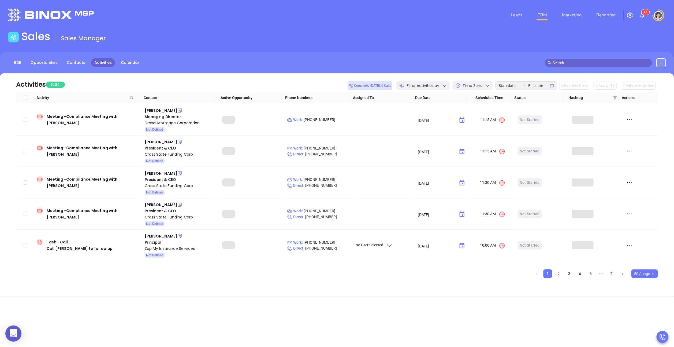
click at [439, 89] on div "Filter Activities by" at bounding box center [423, 85] width 54 height 9
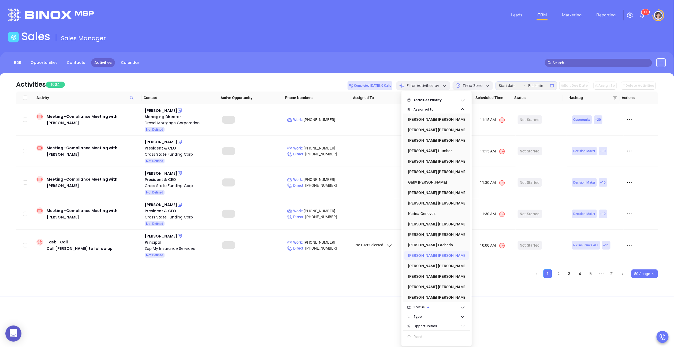
click at [435, 260] on ul "Alejandra Lara Anabell Dominguez Andrea Cruz Carla Humber Carmen Galdamez David…" at bounding box center [436, 207] width 67 height 188
click at [433, 258] on div "[PERSON_NAME]" at bounding box center [435, 255] width 54 height 11
click at [491, 277] on ul "1 2 3 4 5 ••• 21 50 / page" at bounding box center [337, 273] width 642 height 9
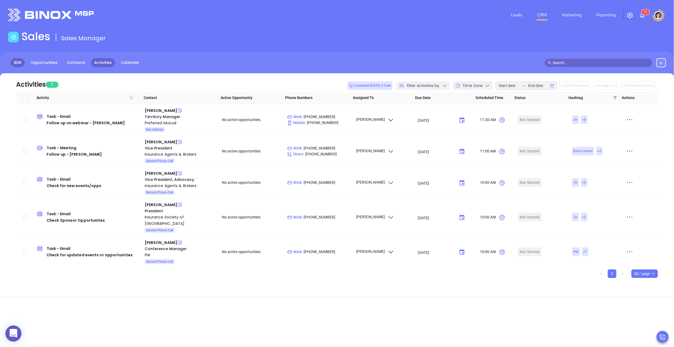
click at [12, 61] on link "BDR" at bounding box center [18, 62] width 14 height 9
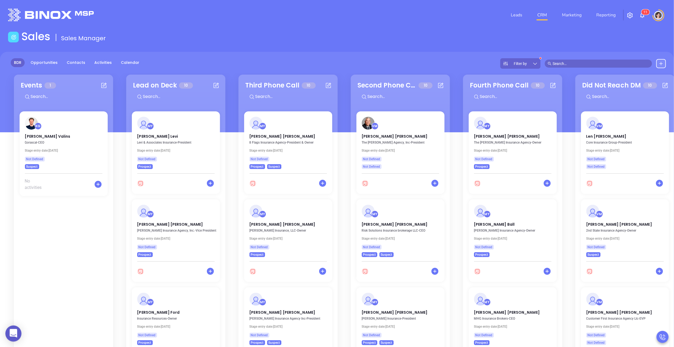
click at [527, 67] on div "Filter by" at bounding box center [520, 63] width 40 height 10
click at [461, 62] on div "BDR Opportunities Contacts Activities Calendar Filter by" at bounding box center [337, 63] width 674 height 10
click at [40, 64] on link "Opportunities" at bounding box center [43, 62] width 33 height 9
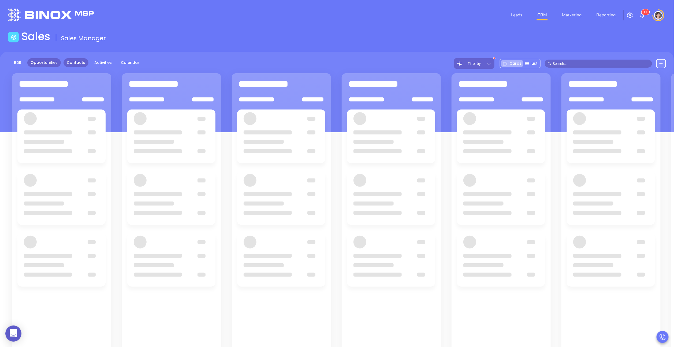
click at [77, 61] on link "Contacts" at bounding box center [76, 62] width 25 height 9
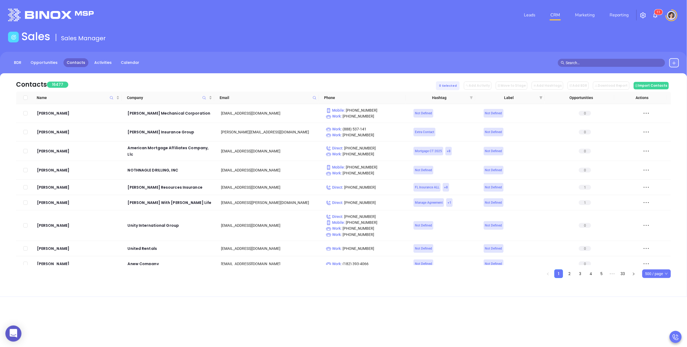
click at [472, 97] on icon "filter" at bounding box center [471, 97] width 3 height 3
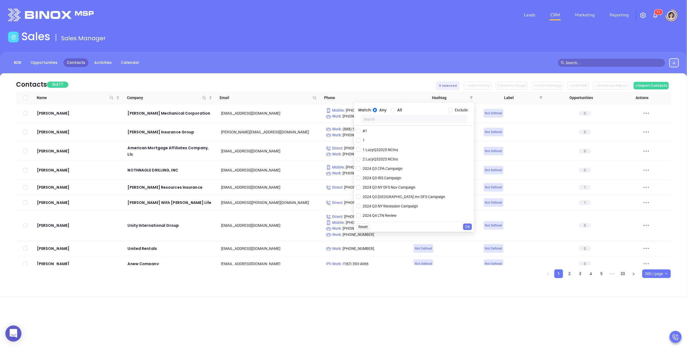
click at [411, 119] on input "text" at bounding box center [414, 119] width 107 height 8
click at [356, 159] on input "FL INS FIPA Q3 0725 C1" at bounding box center [358, 159] width 4 height 4
click at [471, 226] on button "OK" at bounding box center [467, 226] width 9 height 6
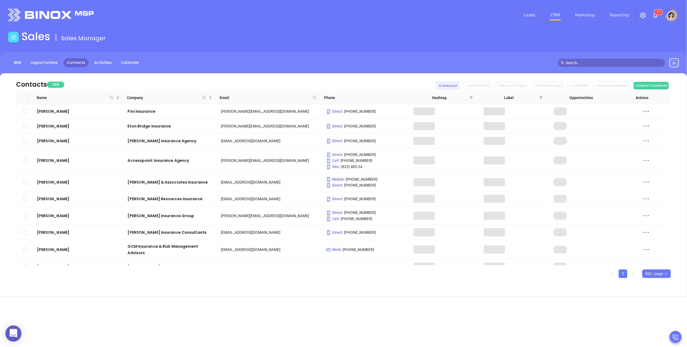
click at [668, 273] on span "500 / page" at bounding box center [657, 273] width 23 height 8
click at [27, 100] on label at bounding box center [25, 98] width 4 height 6
click at [27, 100] on input "Select all" at bounding box center [25, 97] width 4 height 4
click at [26, 98] on input "Select all" at bounding box center [25, 97] width 4 height 4
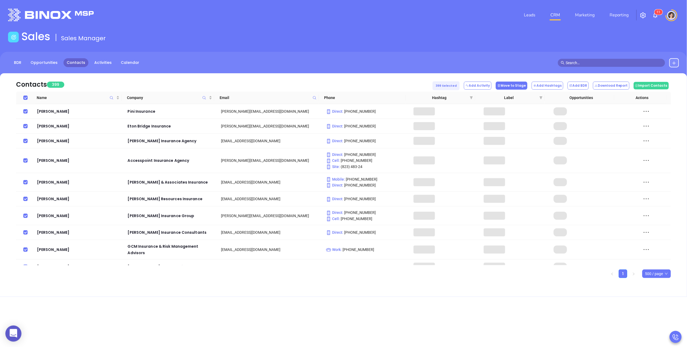
click at [519, 88] on button "Move to Stage" at bounding box center [512, 85] width 32 height 8
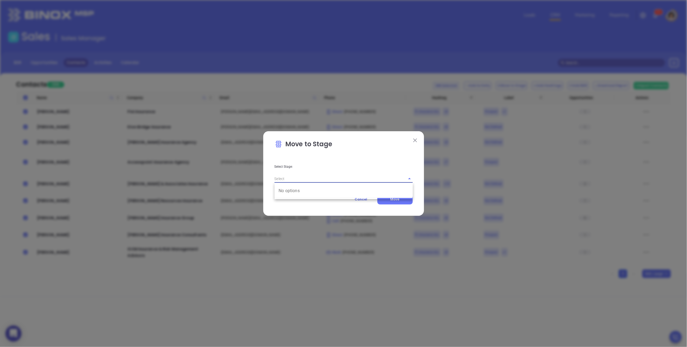
click at [307, 178] on input "text" at bounding box center [336, 178] width 123 height 8
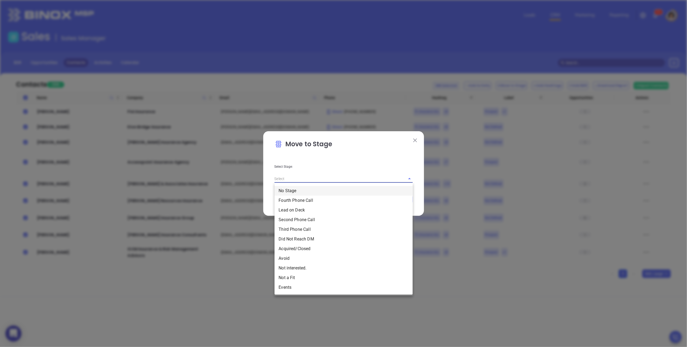
click at [290, 187] on li "No Stage" at bounding box center [344, 191] width 138 height 10
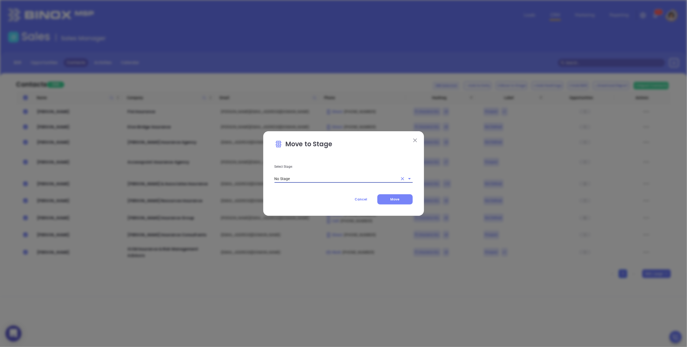
click at [403, 198] on button "Move" at bounding box center [395, 199] width 35 height 10
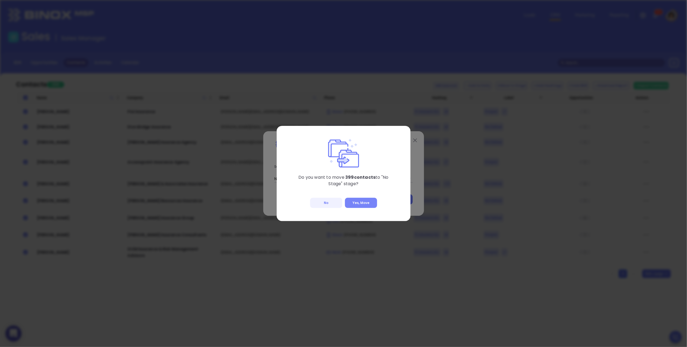
click at [367, 202] on button "Yes, Move" at bounding box center [361, 203] width 32 height 10
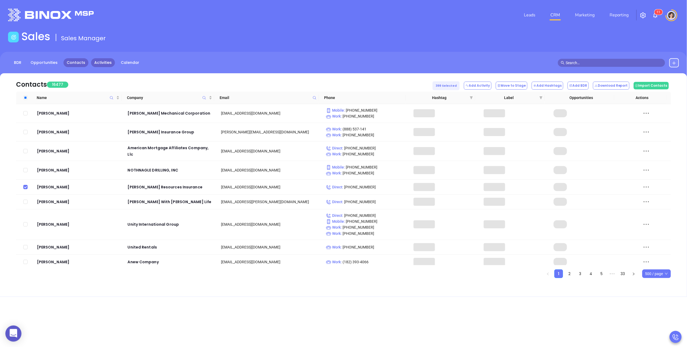
click at [96, 64] on link "Activities" at bounding box center [103, 62] width 24 height 9
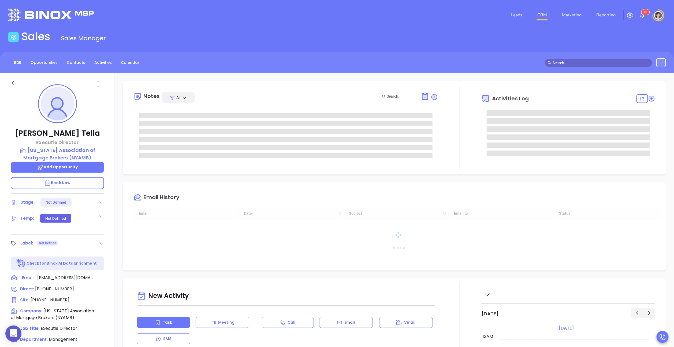
type input "[DATE]"
type input "[PERSON_NAME]"
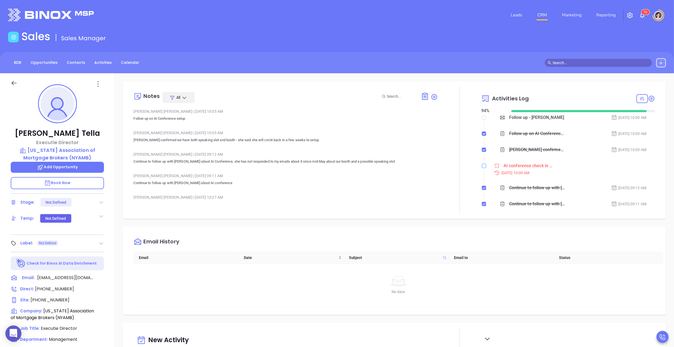
click at [482, 165] on input "checkbox" at bounding box center [484, 165] width 4 height 4
checkbox input "true"
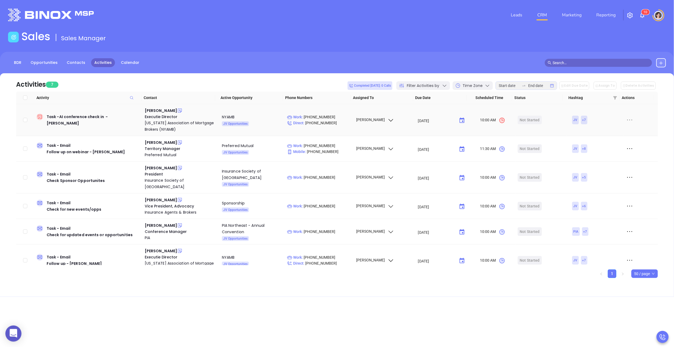
click at [628, 120] on icon at bounding box center [629, 120] width 5 height 1
click at [601, 147] on div "Mark As Completed" at bounding box center [601, 149] width 49 height 6
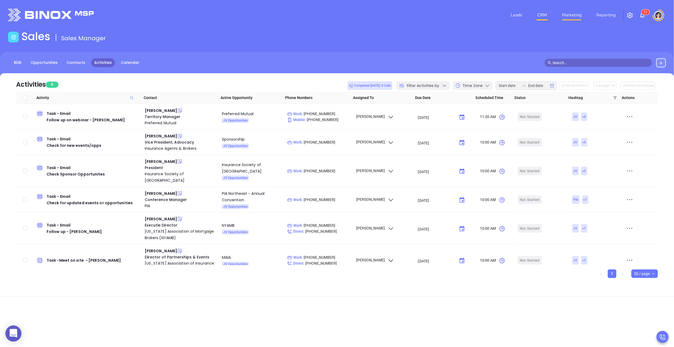
click at [575, 14] on link "Marketing" at bounding box center [572, 15] width 24 height 11
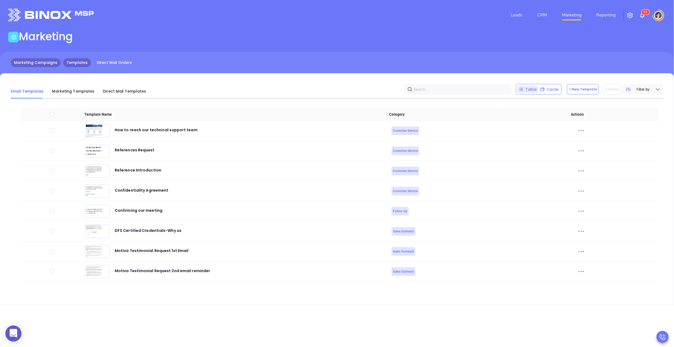
click at [53, 62] on link "Marketing Campaigns" at bounding box center [36, 62] width 50 height 9
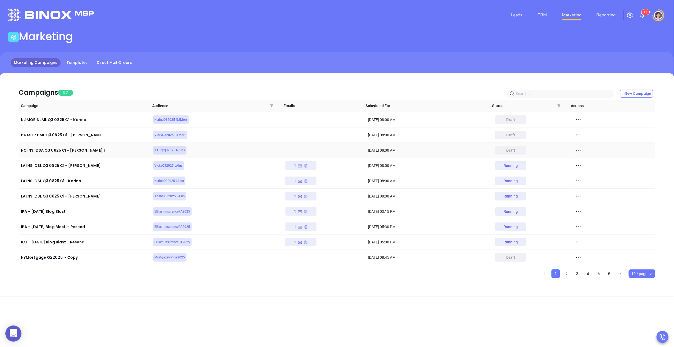
click at [580, 150] on div at bounding box center [614, 150] width 78 height 8
click at [577, 150] on icon at bounding box center [579, 150] width 8 height 8
click at [585, 161] on div "Edit" at bounding box center [599, 160] width 49 height 6
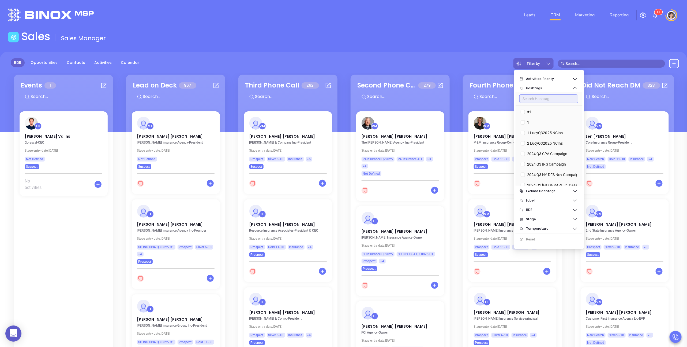
click at [533, 96] on input "text" at bounding box center [549, 98] width 59 height 9
type input "fl"
click at [525, 143] on span "FL INS FIPA Q3 0725 C1" at bounding box center [547, 143] width 45 height 6
click at [525, 143] on input "FL INS FIPA Q3 0725 C1" at bounding box center [523, 143] width 4 height 4
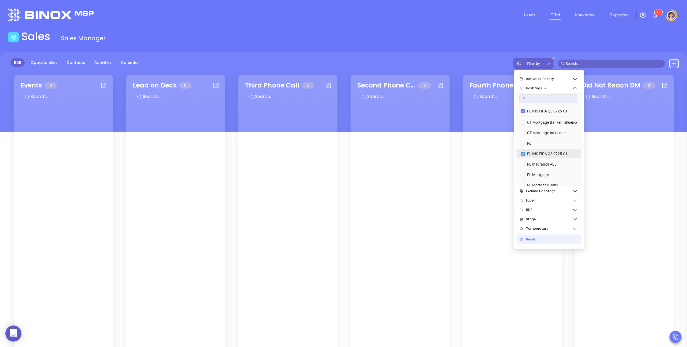
click at [523, 153] on input "FL INS FIPA Q3 0725 C1" at bounding box center [523, 153] width 4 height 4
checkbox input "false"
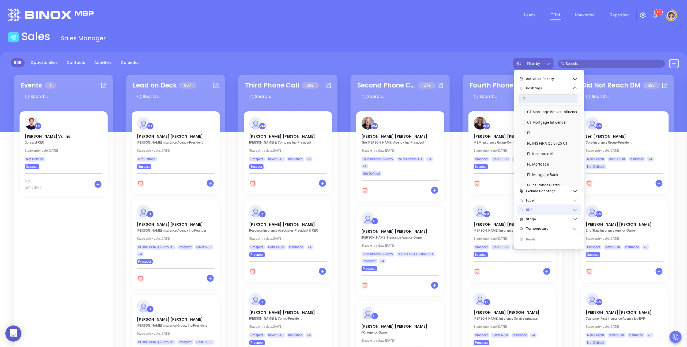
click at [537, 209] on span "BDR" at bounding box center [549, 209] width 46 height 11
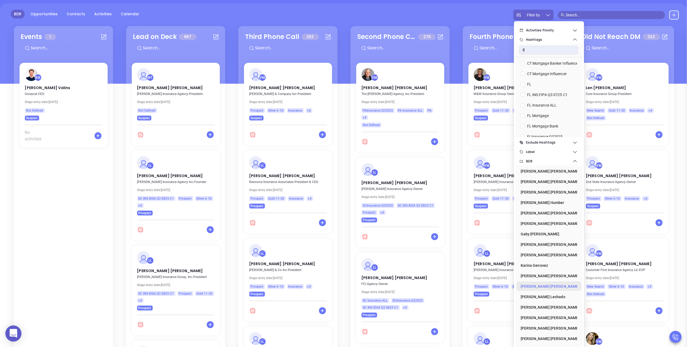
scroll to position [66, 0]
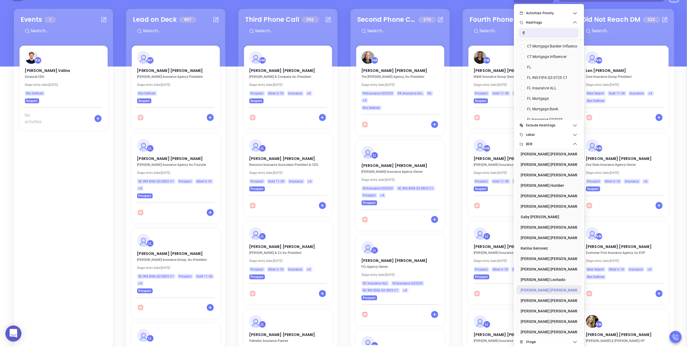
click at [538, 290] on div "[PERSON_NAME]" at bounding box center [548, 289] width 54 height 11
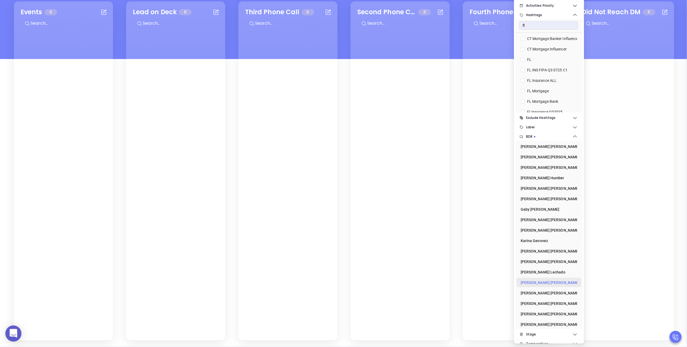
scroll to position [78, 0]
click at [542, 280] on div "[PERSON_NAME]" at bounding box center [548, 282] width 54 height 11
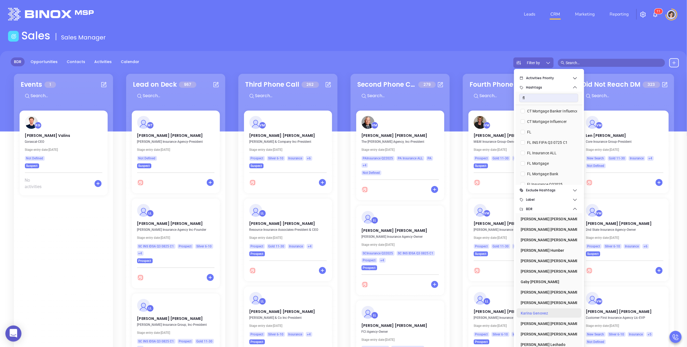
scroll to position [0, 0]
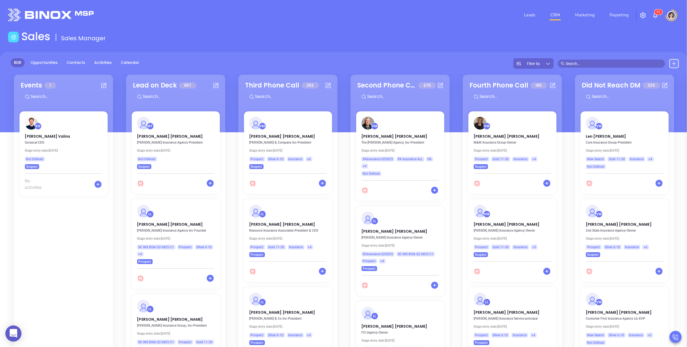
click at [188, 55] on div "BDR Opportunities Contacts Activities Calendar Filter by" at bounding box center [343, 92] width 687 height 80
click at [542, 66] on div "Filter by" at bounding box center [534, 63] width 40 height 10
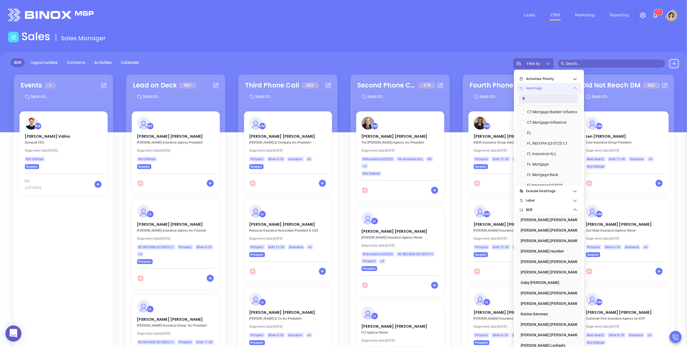
click at [549, 91] on span "Hashtags" at bounding box center [549, 88] width 46 height 11
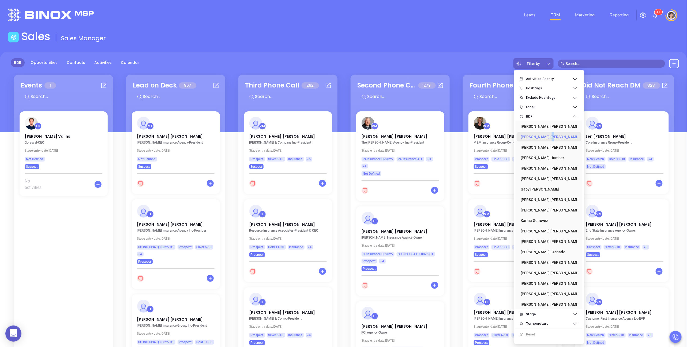
click at [539, 134] on div "[PERSON_NAME]" at bounding box center [548, 136] width 54 height 11
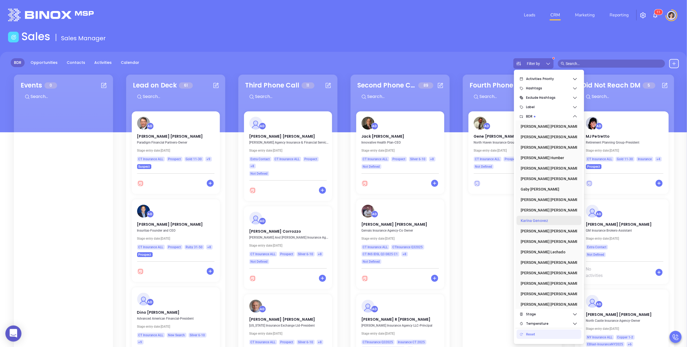
click at [544, 220] on div "[PERSON_NAME]" at bounding box center [548, 220] width 54 height 11
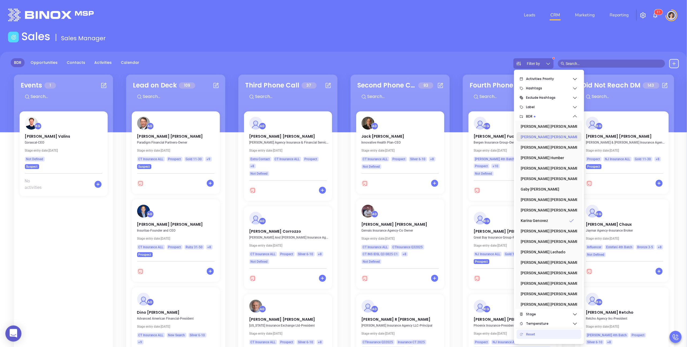
click at [544, 136] on div "[PERSON_NAME]" at bounding box center [548, 136] width 54 height 11
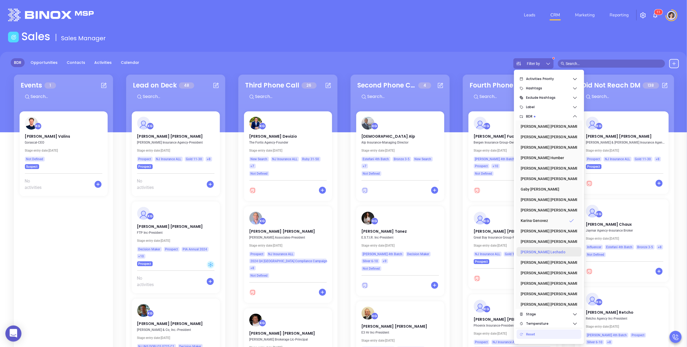
click at [545, 251] on div "[PERSON_NAME]" at bounding box center [548, 251] width 54 height 11
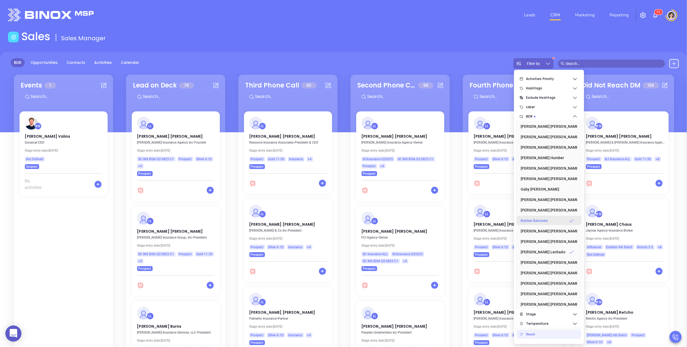
click at [539, 218] on div "[PERSON_NAME]" at bounding box center [548, 220] width 54 height 11
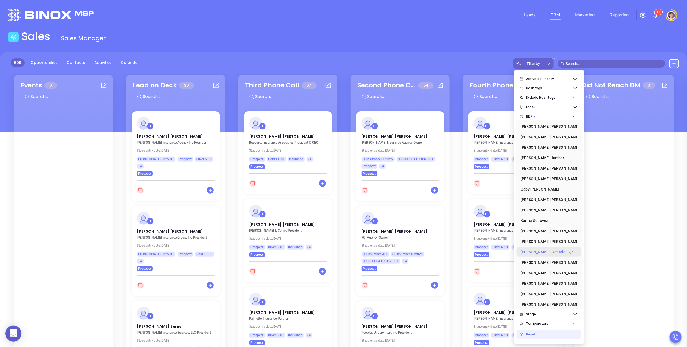
click at [544, 252] on div "[PERSON_NAME]" at bounding box center [548, 251] width 54 height 11
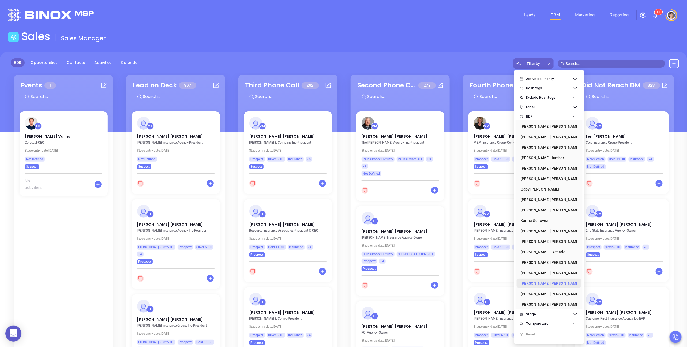
click at [542, 282] on div "[PERSON_NAME]" at bounding box center [548, 283] width 54 height 11
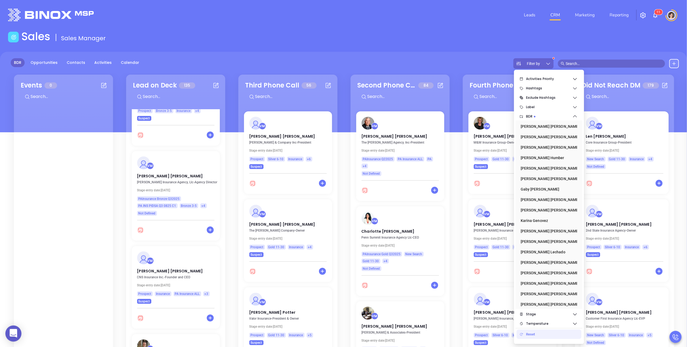
scroll to position [1585, 0]
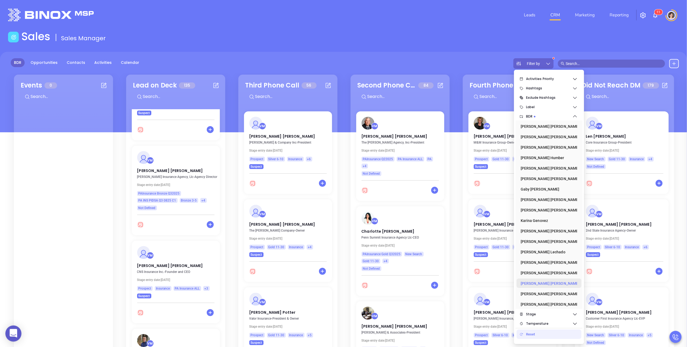
click at [536, 250] on div "[PERSON_NAME]" at bounding box center [548, 251] width 54 height 11
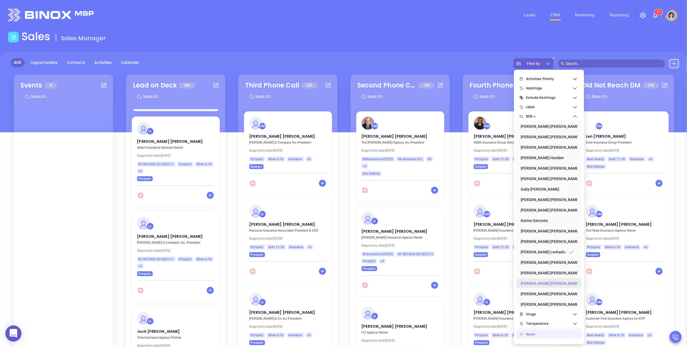
click at [540, 283] on div "[PERSON_NAME]" at bounding box center [548, 283] width 54 height 11
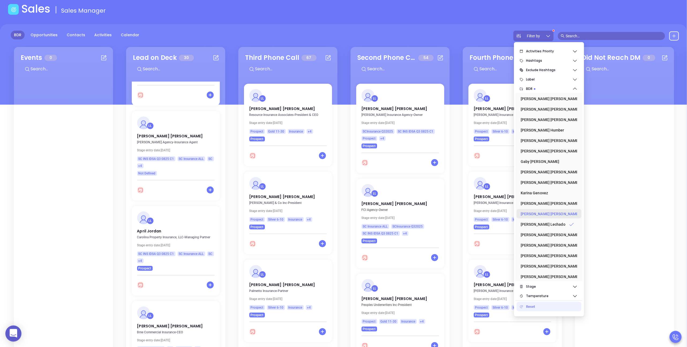
scroll to position [27, 0]
click at [547, 226] on div "[PERSON_NAME]" at bounding box center [548, 224] width 54 height 11
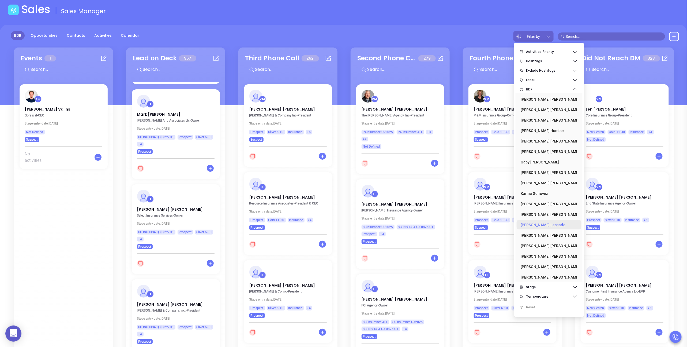
scroll to position [1585, 0]
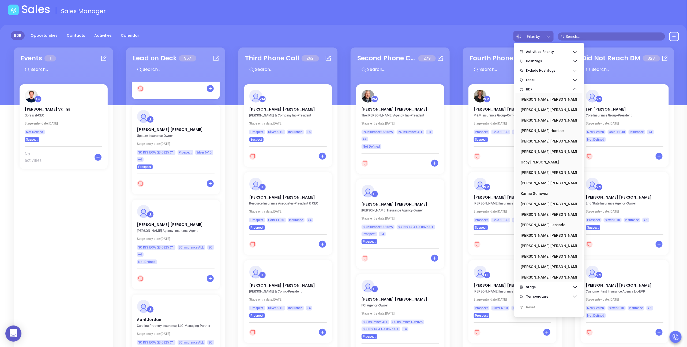
click at [437, 40] on div "BDR Opportunities Contacts Activities Calendar Filter by" at bounding box center [343, 36] width 687 height 10
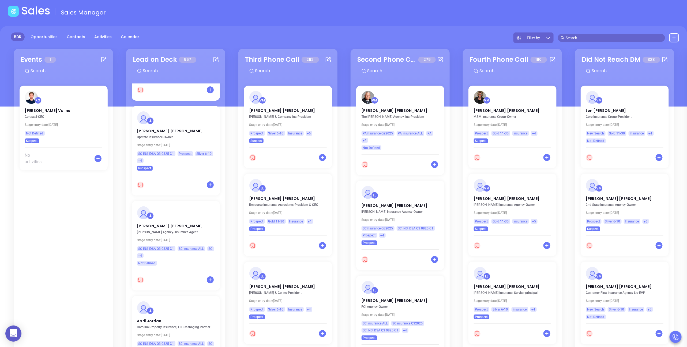
scroll to position [20, 0]
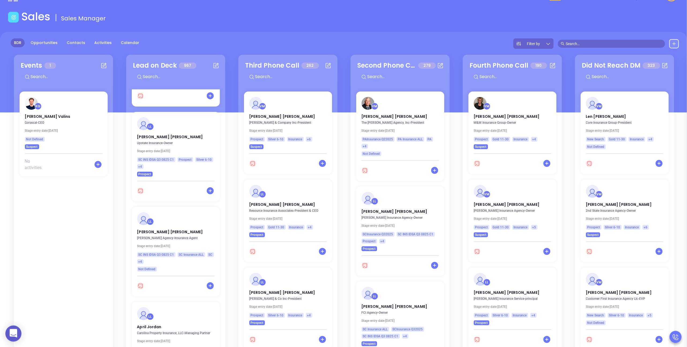
click at [538, 44] on span "Filter by" at bounding box center [533, 44] width 13 height 4
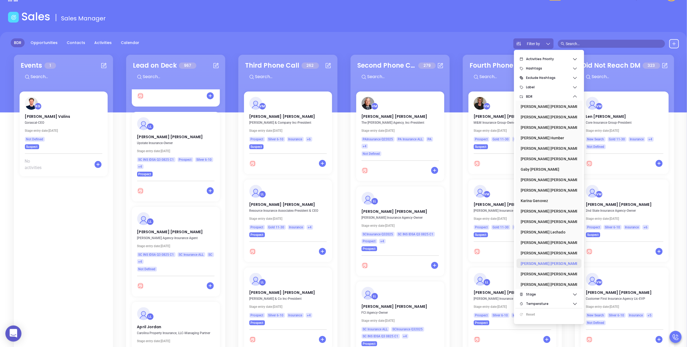
click at [534, 261] on div "[PERSON_NAME]" at bounding box center [548, 263] width 54 height 11
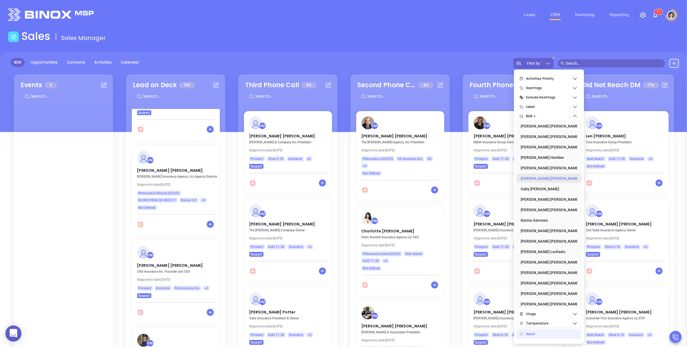
scroll to position [0, 0]
click at [542, 115] on span "BDR" at bounding box center [549, 116] width 46 height 11
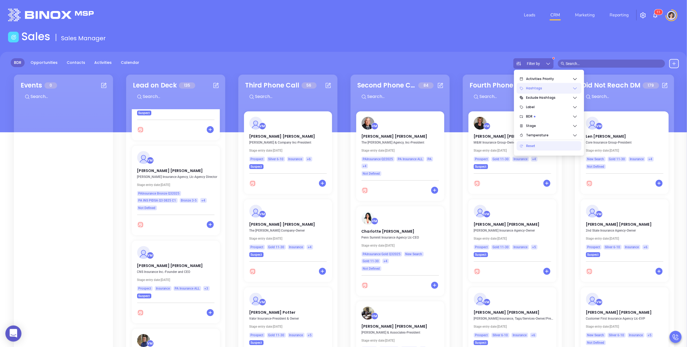
click at [539, 89] on span "Hashtags" at bounding box center [549, 88] width 46 height 11
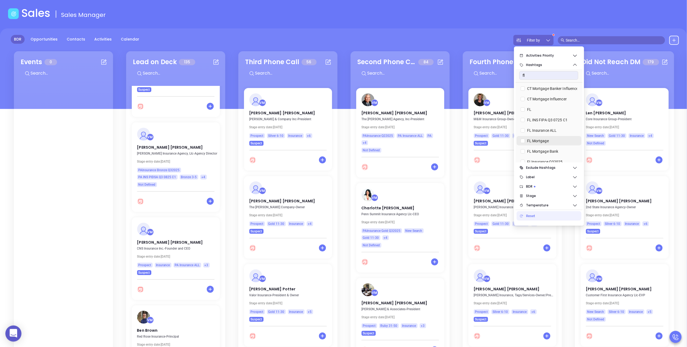
scroll to position [12, 0]
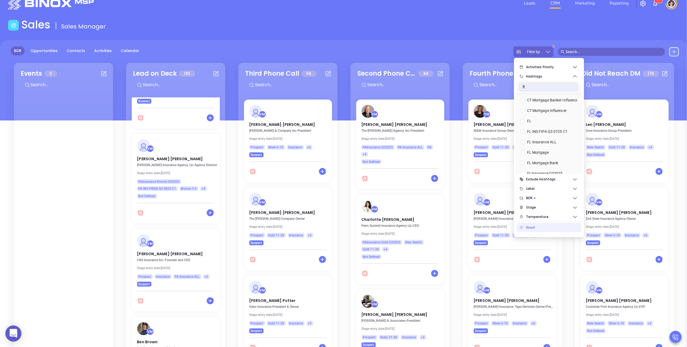
click at [537, 92] on div "fl" at bounding box center [549, 86] width 67 height 13
click at [537, 90] on input "fl" at bounding box center [549, 87] width 59 height 9
click at [385, 55] on div "BDR Opportunities Contacts Activities Calendar Filter by" at bounding box center [343, 51] width 687 height 10
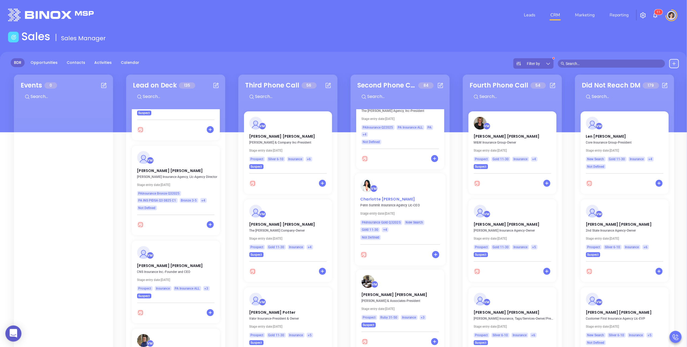
scroll to position [0, 0]
